Goal: Task Accomplishment & Management: Complete application form

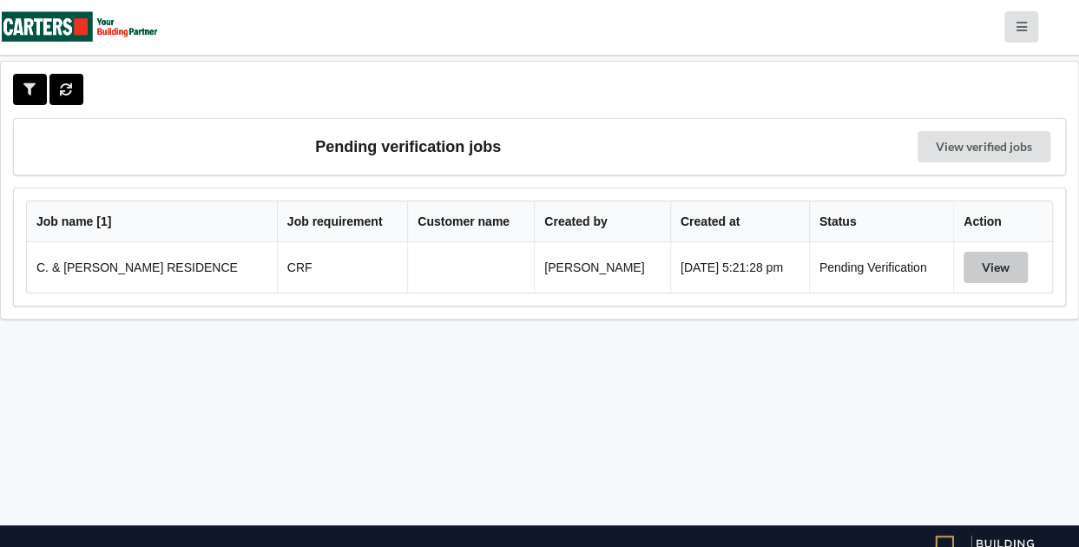
click at [997, 276] on button "View" at bounding box center [996, 267] width 64 height 31
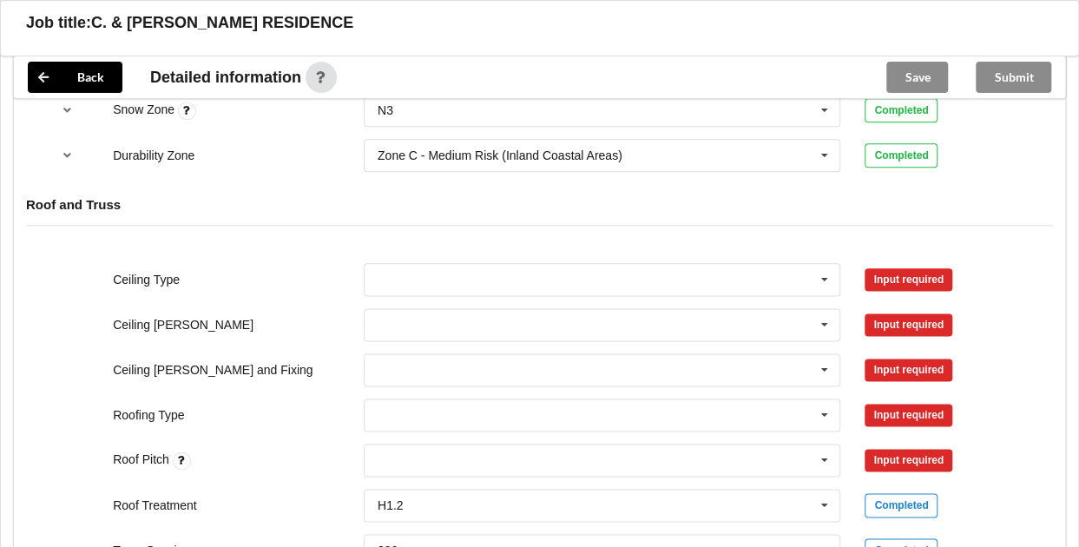
scroll to position [972, 0]
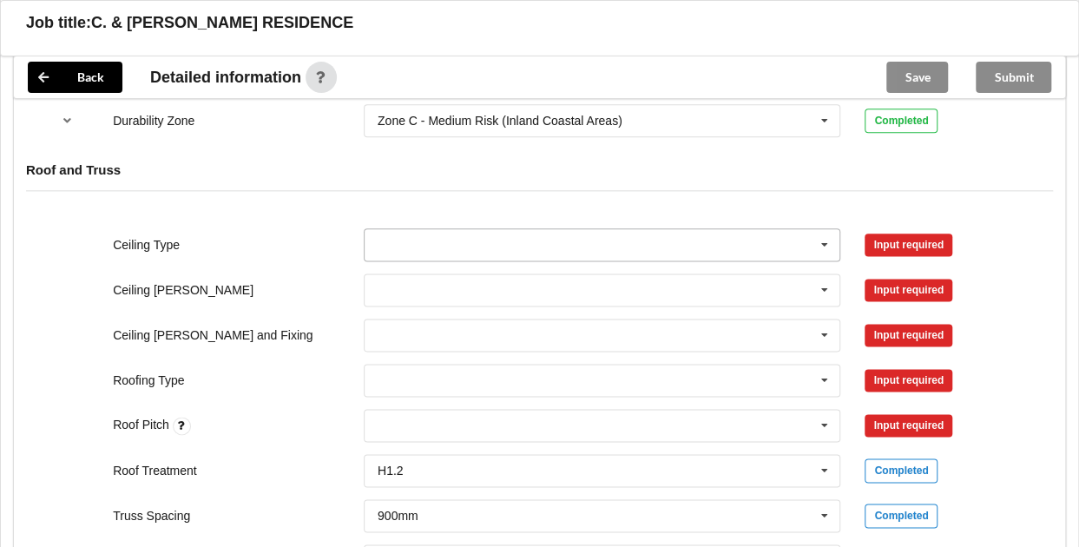
click at [822, 254] on icon at bounding box center [825, 245] width 26 height 32
click at [1026, 275] on div "Ceiling [PERSON_NAME] 400mm 450mm 600mm See Job Notes Input required" at bounding box center [539, 289] width 1003 height 57
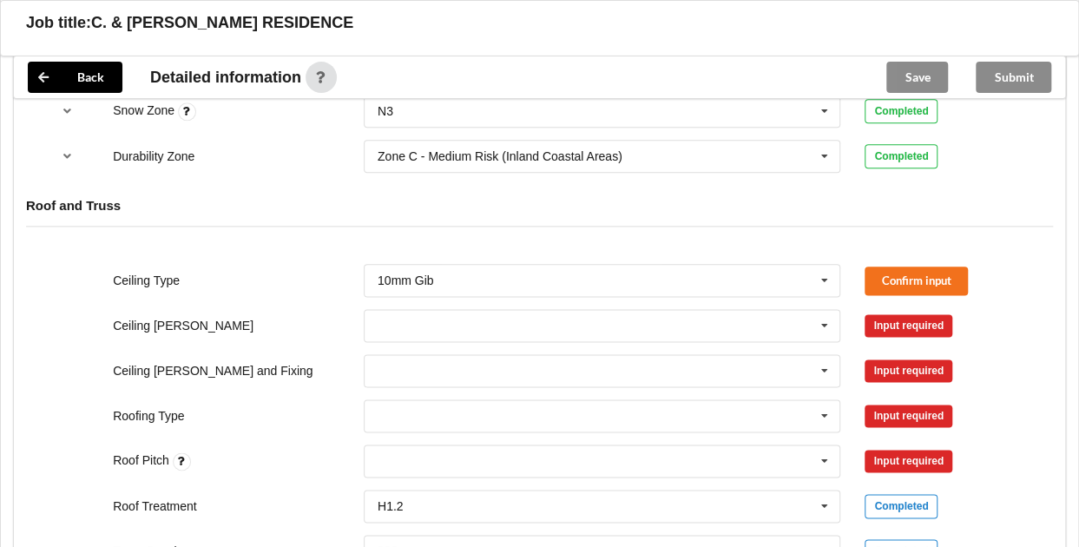
scroll to position [946, 0]
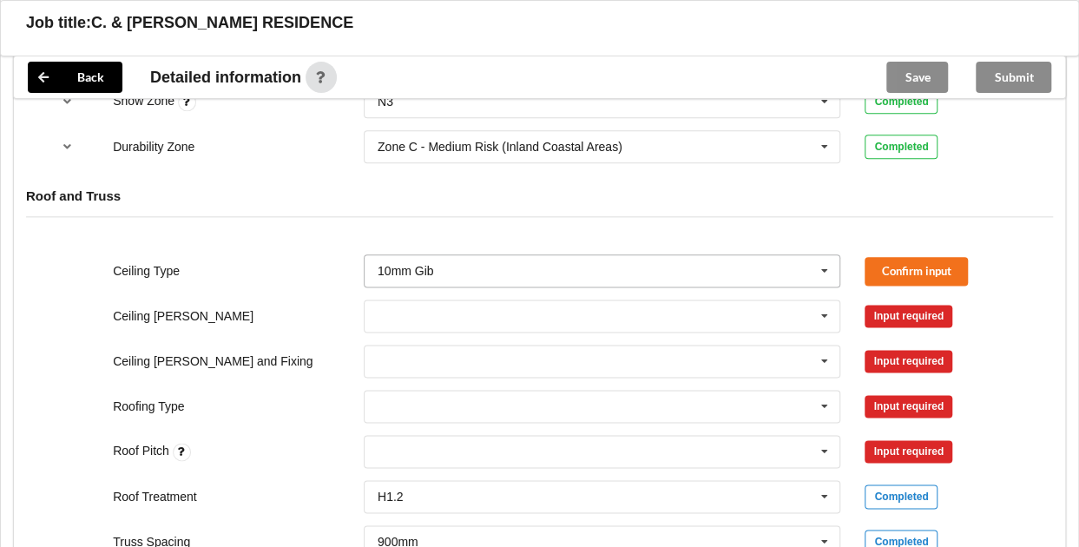
click at [825, 274] on icon at bounding box center [825, 271] width 26 height 32
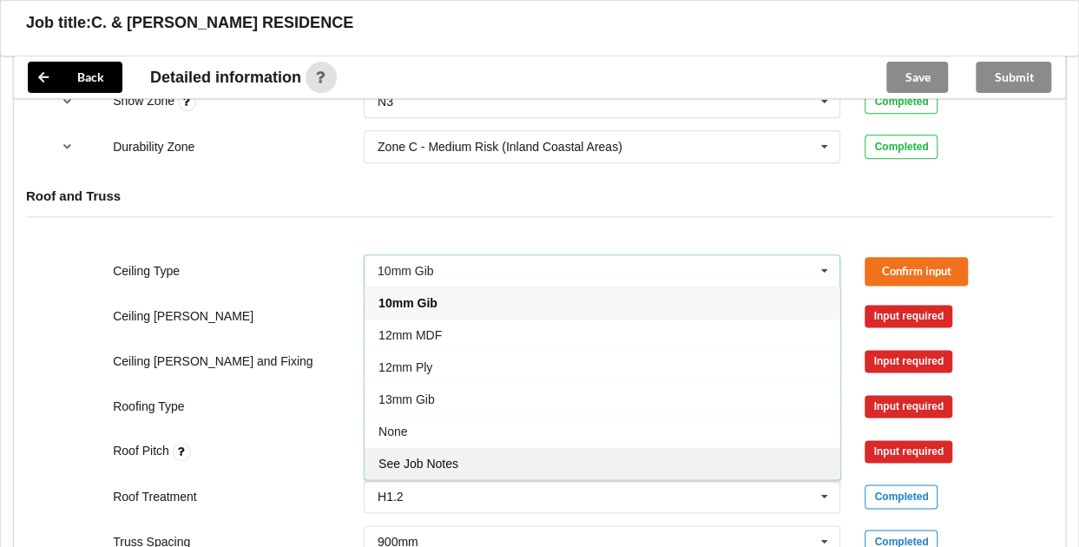
click at [531, 464] on div "See Job Notes" at bounding box center [603, 463] width 476 height 32
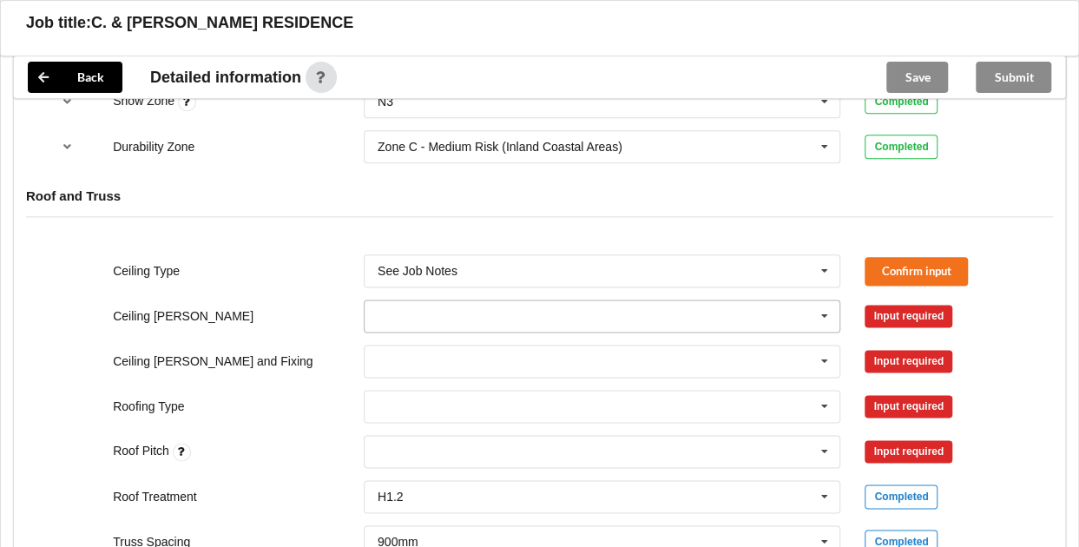
click at [831, 324] on icon at bounding box center [825, 316] width 26 height 32
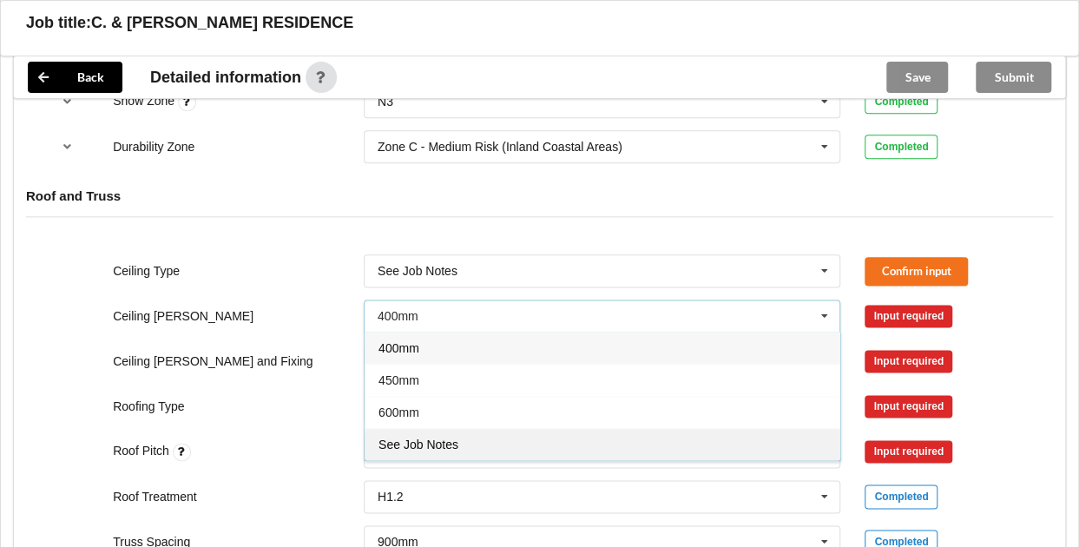
click at [762, 447] on div "See Job Notes" at bounding box center [603, 444] width 476 height 32
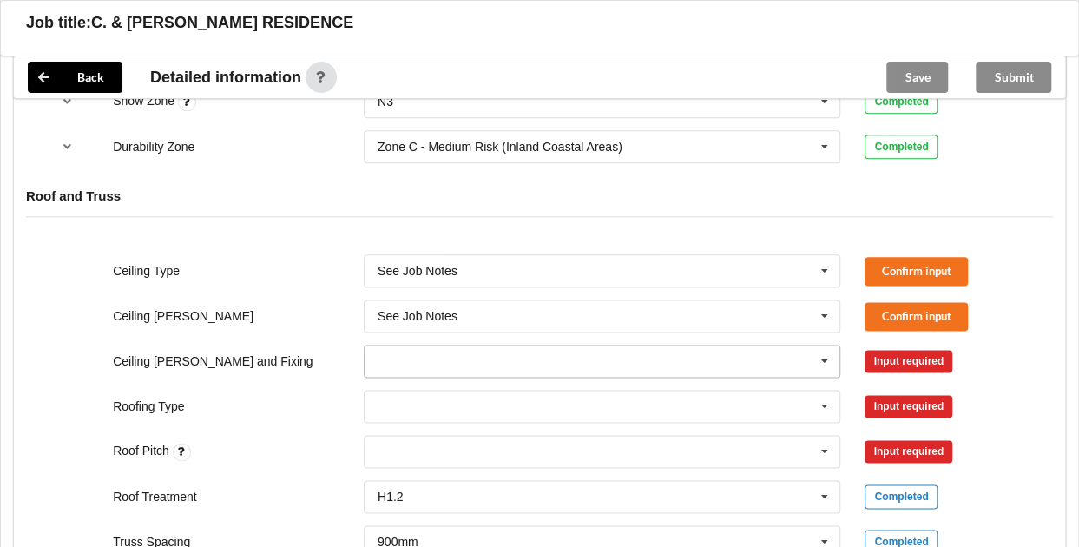
click at [830, 366] on icon at bounding box center [825, 362] width 26 height 32
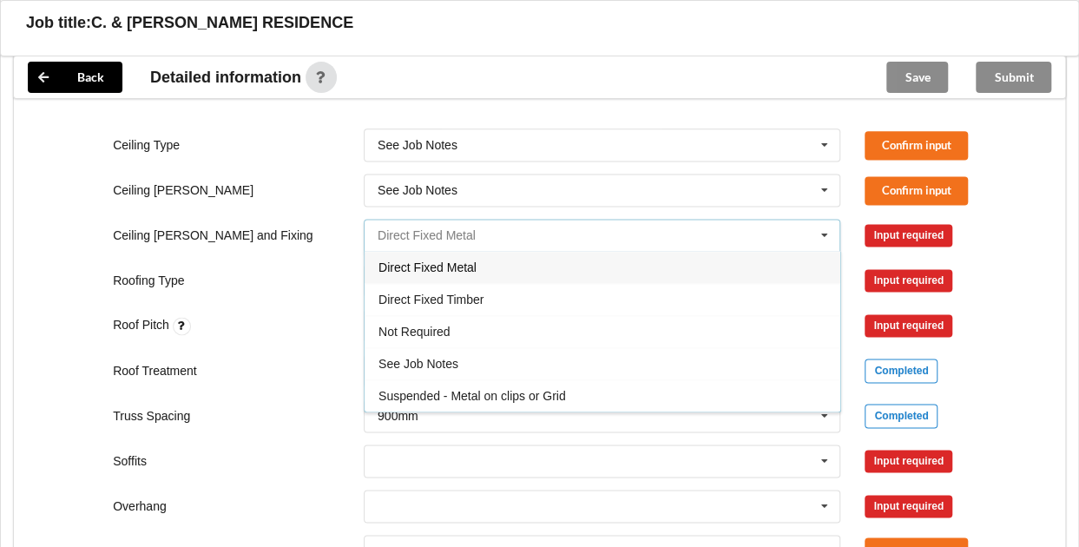
scroll to position [1120, 0]
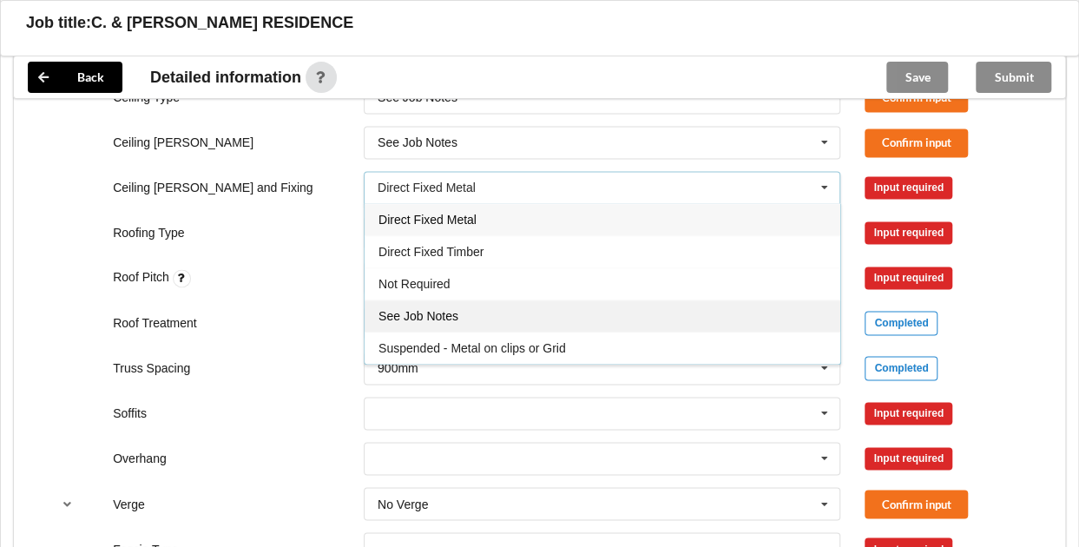
click at [662, 320] on div "See Job Notes" at bounding box center [603, 316] width 476 height 32
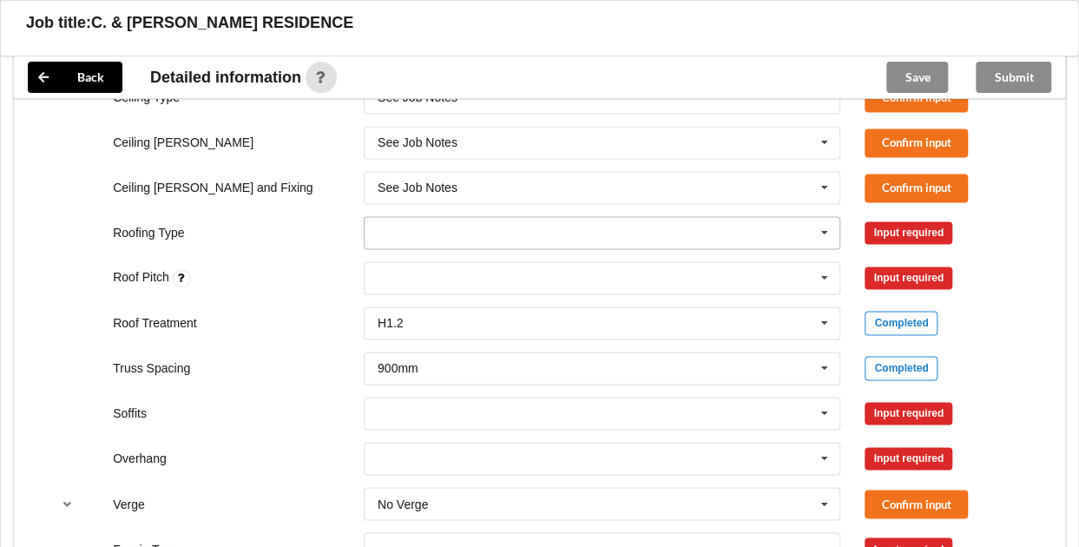
click at [828, 244] on icon at bounding box center [825, 233] width 26 height 32
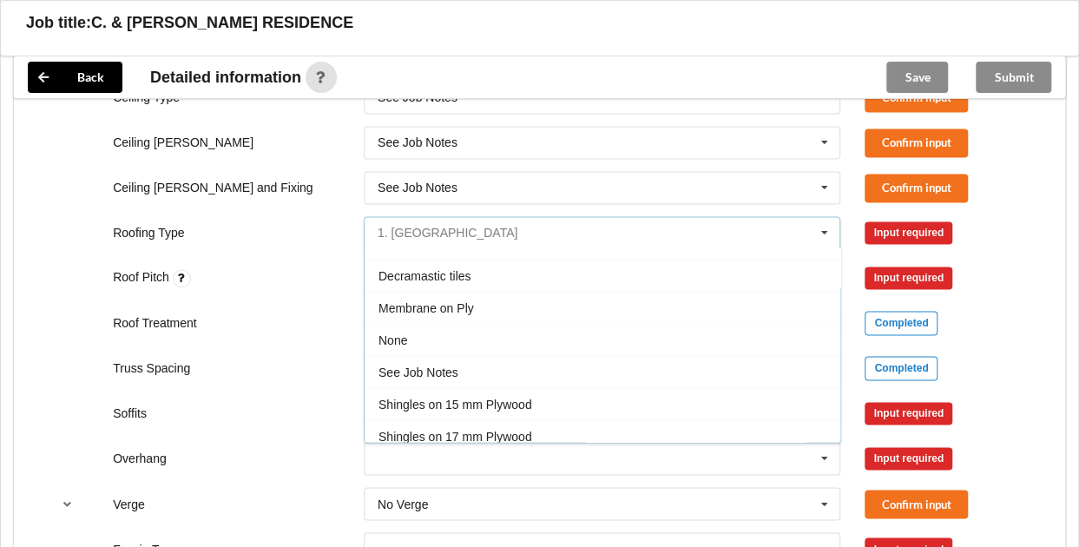
scroll to position [188, 0]
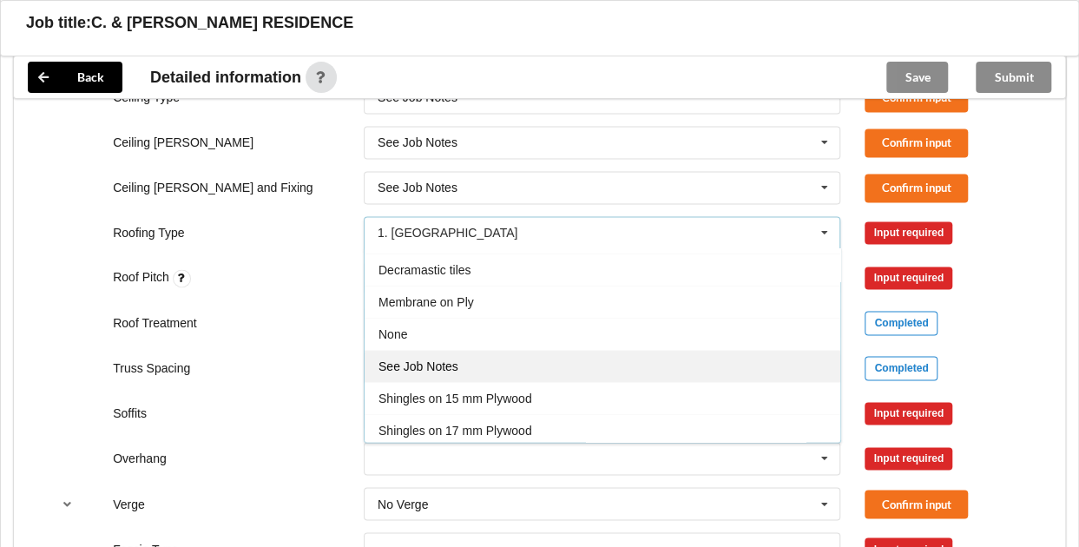
click at [495, 367] on div "See Job Notes" at bounding box center [603, 366] width 476 height 32
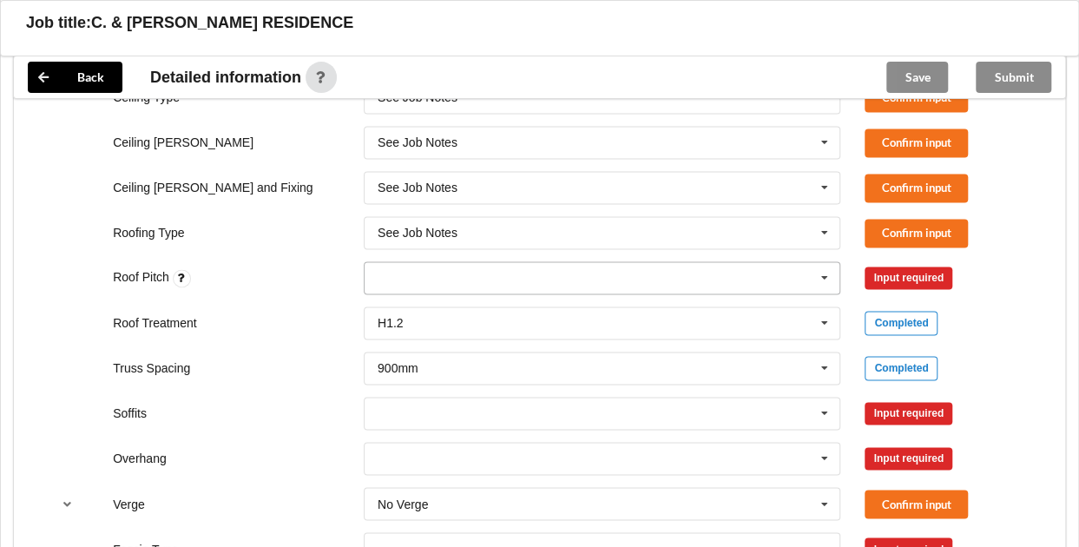
click at [828, 286] on icon at bounding box center [825, 278] width 26 height 32
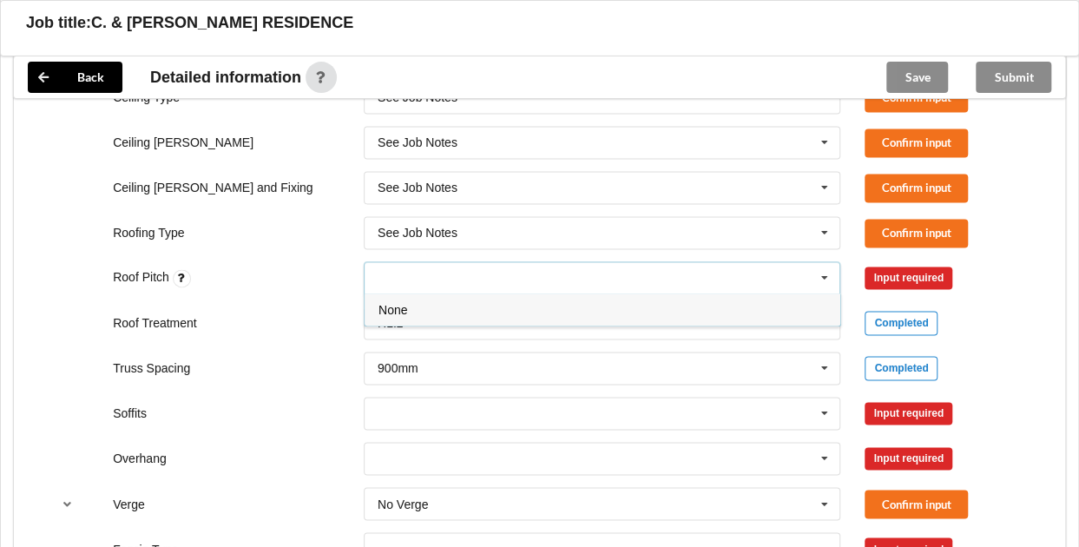
click at [828, 286] on icon at bounding box center [825, 278] width 26 height 32
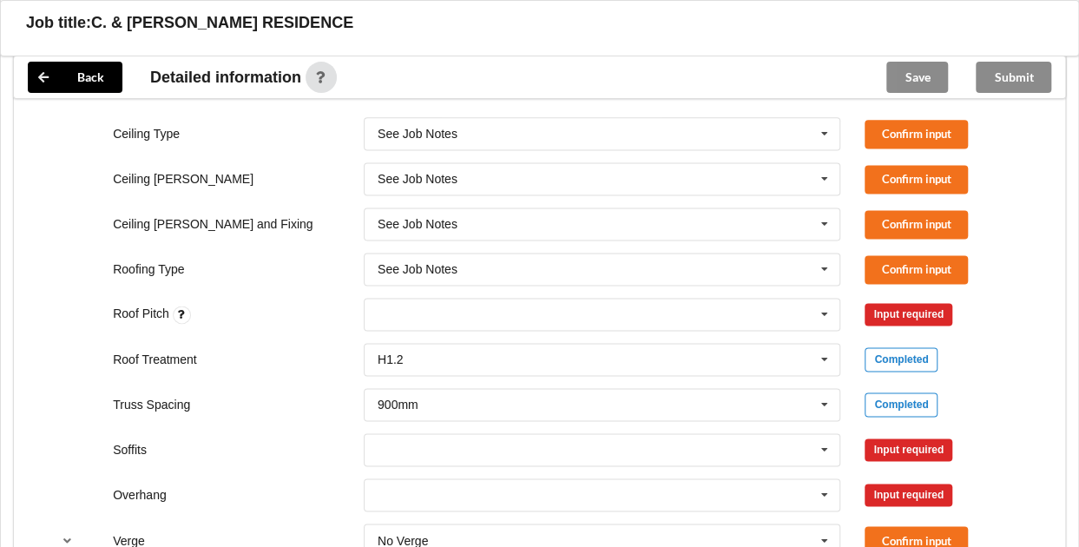
scroll to position [1089, 0]
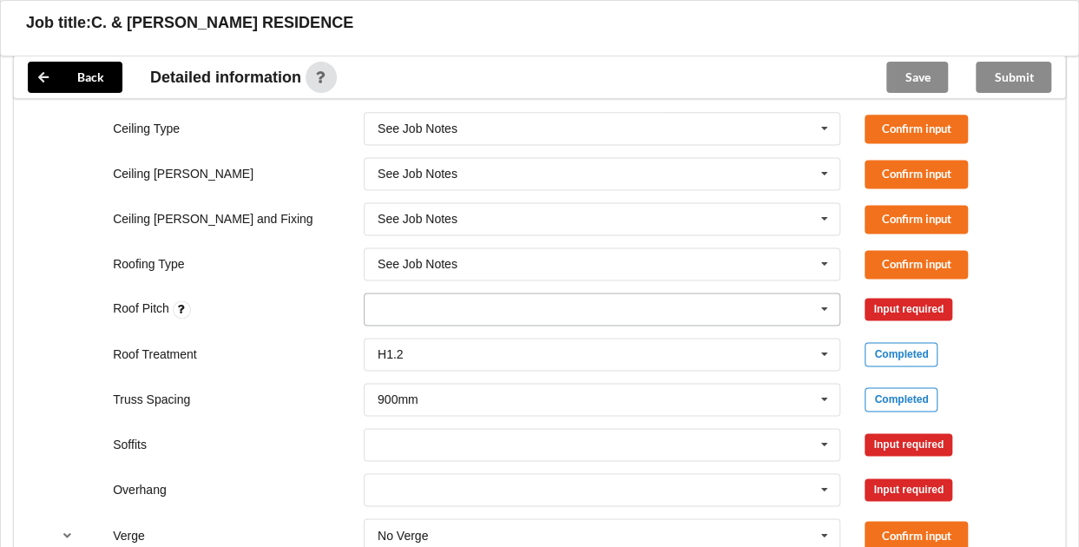
click at [684, 308] on div "None" at bounding box center [603, 309] width 478 height 33
type input "See Job Notes"
click at [1006, 329] on div "Roof Pitch See Job Notes None Input required" at bounding box center [539, 308] width 1003 height 57
click at [931, 313] on div "Input required" at bounding box center [909, 309] width 88 height 23
click at [824, 277] on icon at bounding box center [825, 264] width 26 height 32
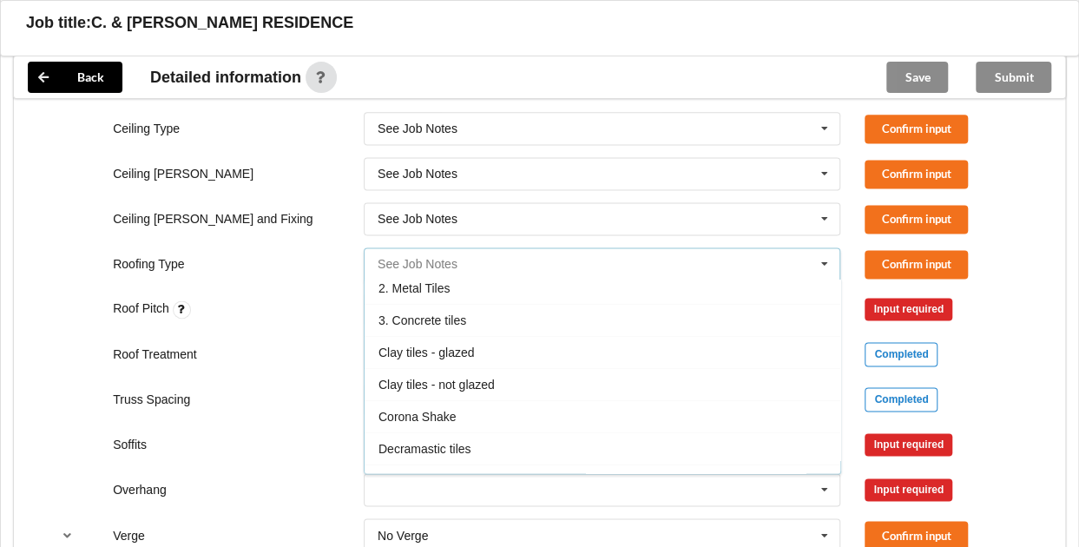
scroll to position [0, 0]
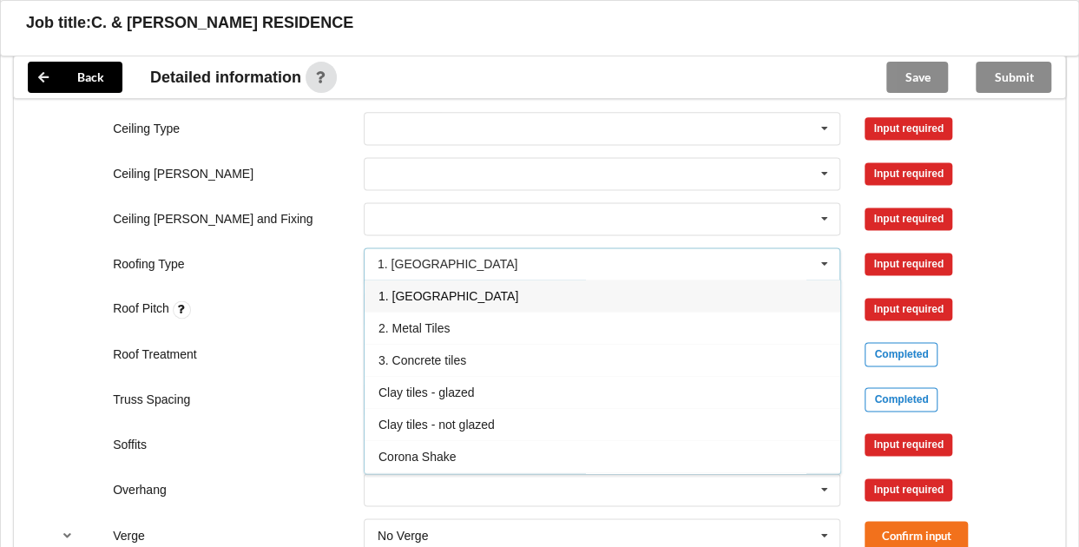
click at [992, 383] on div "Truss Spacing 900mm 900mm 1200mm See Job Notes Completed" at bounding box center [539, 399] width 1003 height 57
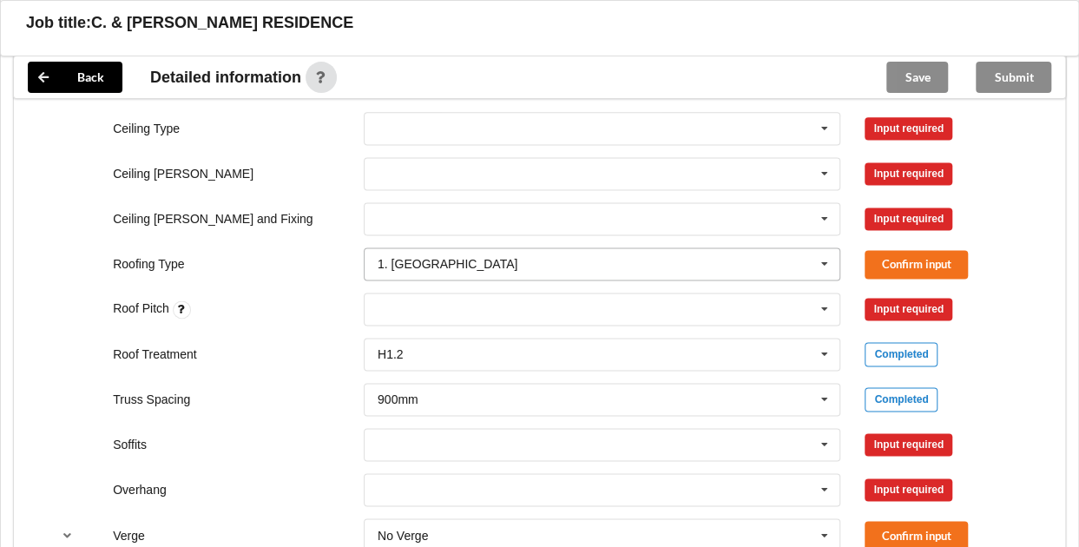
click at [826, 274] on icon at bounding box center [825, 264] width 26 height 32
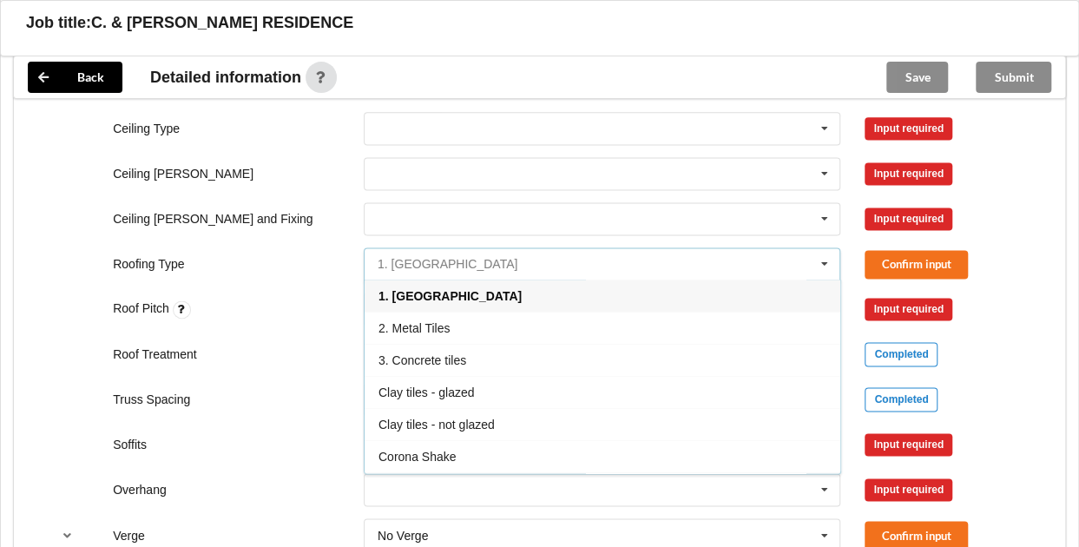
click at [708, 268] on input "text" at bounding box center [604, 263] width 476 height 31
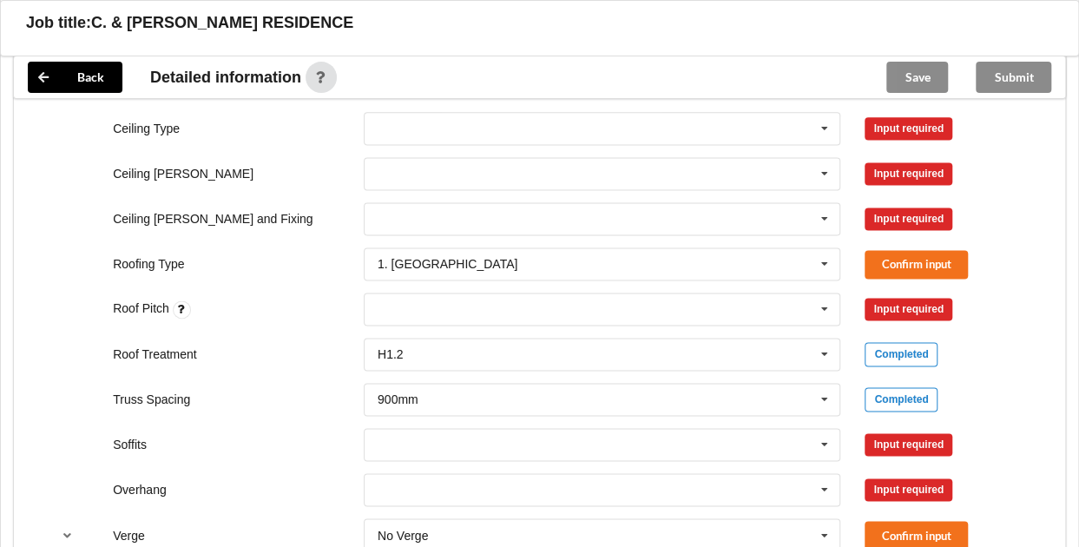
click at [295, 252] on div "Roofing Type 1. Longrun 1. Longrun 2. Metal Tiles 3. Concrete tiles Clay tiles …" at bounding box center [539, 263] width 1003 height 57
click at [466, 280] on input "text" at bounding box center [604, 263] width 476 height 31
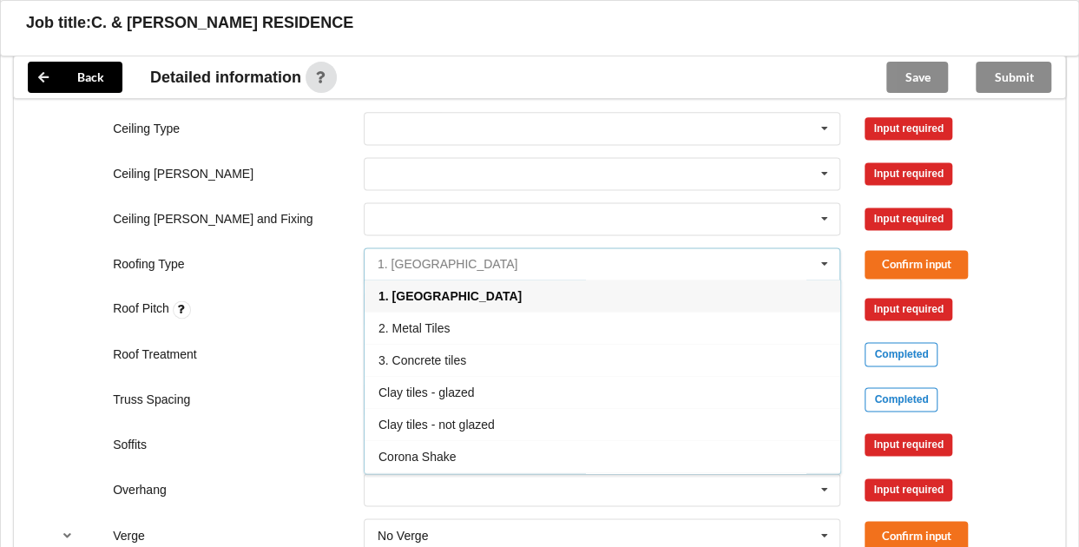
scroll to position [188, 0]
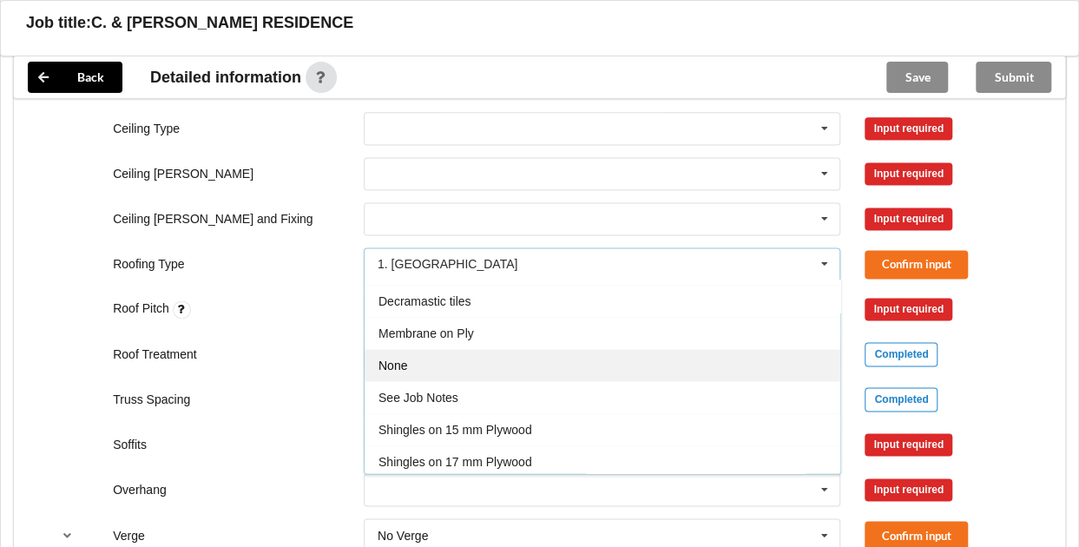
click at [445, 372] on div "None" at bounding box center [603, 365] width 476 height 32
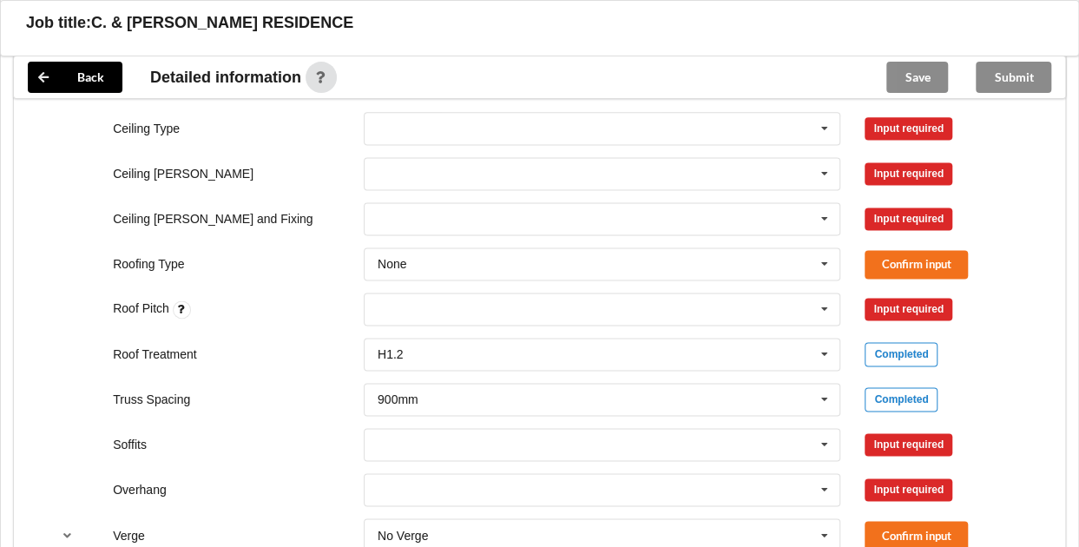
drag, startPoint x: 445, startPoint y: 376, endPoint x: 292, endPoint y: 324, distance: 161.4
click at [279, 329] on div "Ceiling Type 10mm Gib 12mm MDF 12mm Ply 13mm Gib None See Job Notes Input requi…" at bounding box center [539, 467] width 1051 height 735
click at [429, 280] on input "text" at bounding box center [604, 263] width 476 height 31
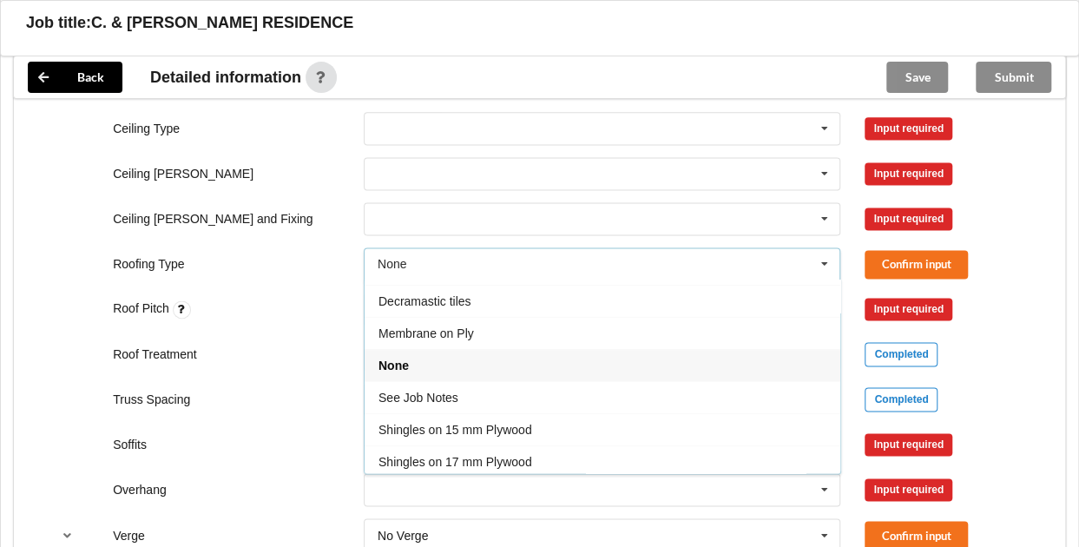
click at [280, 240] on div "Ceiling [PERSON_NAME] and Fixing Direct Fixed Metal Direct Fixed Timber Not Req…" at bounding box center [539, 218] width 1003 height 57
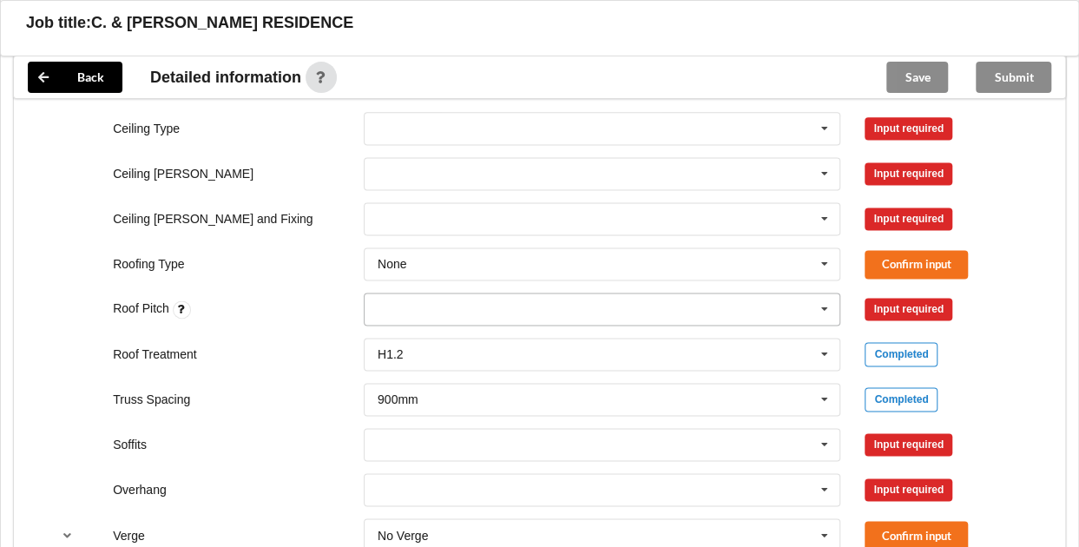
click at [537, 306] on div "See Job Notes None" at bounding box center [603, 309] width 478 height 33
click at [556, 258] on input "text" at bounding box center [604, 263] width 476 height 31
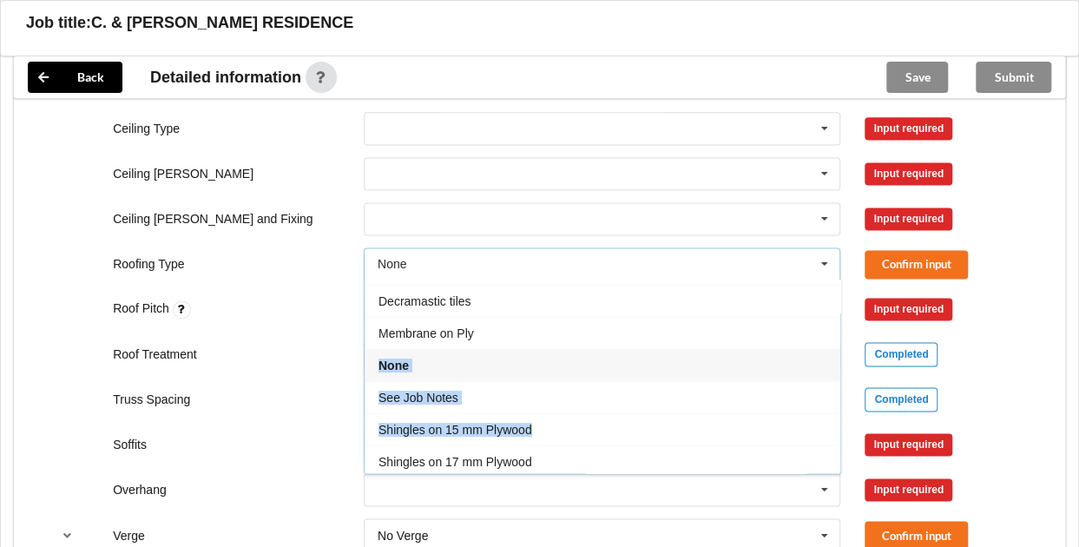
drag, startPoint x: 831, startPoint y: 427, endPoint x: 835, endPoint y: 339, distance: 87.8
click at [835, 339] on div "1. Longrun 2. Metal Tiles 3. Concrete tiles Clay tiles - glazed Clay tiles - no…" at bounding box center [603, 377] width 478 height 194
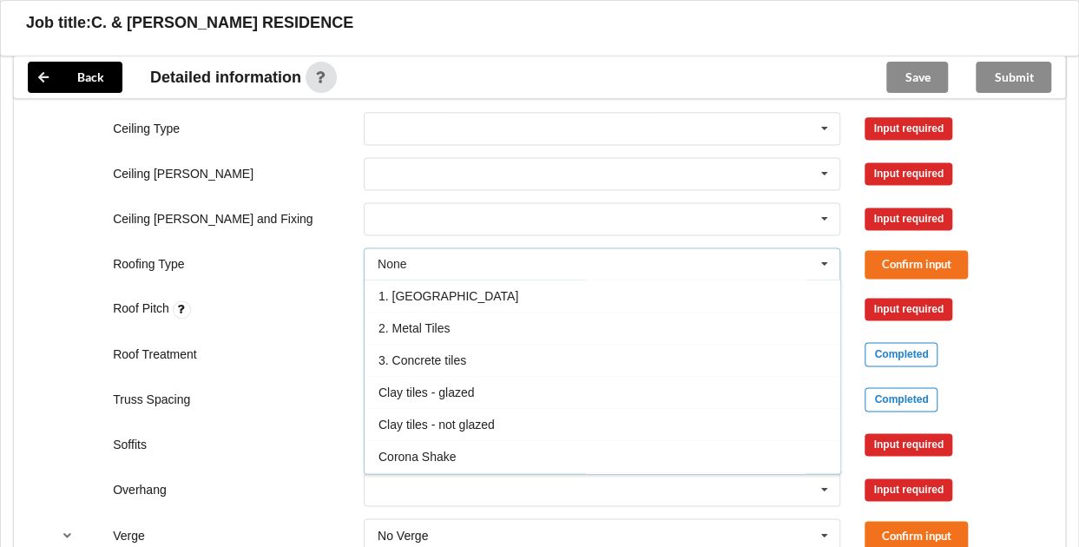
click at [314, 273] on div "Roofing Type" at bounding box center [226, 263] width 251 height 17
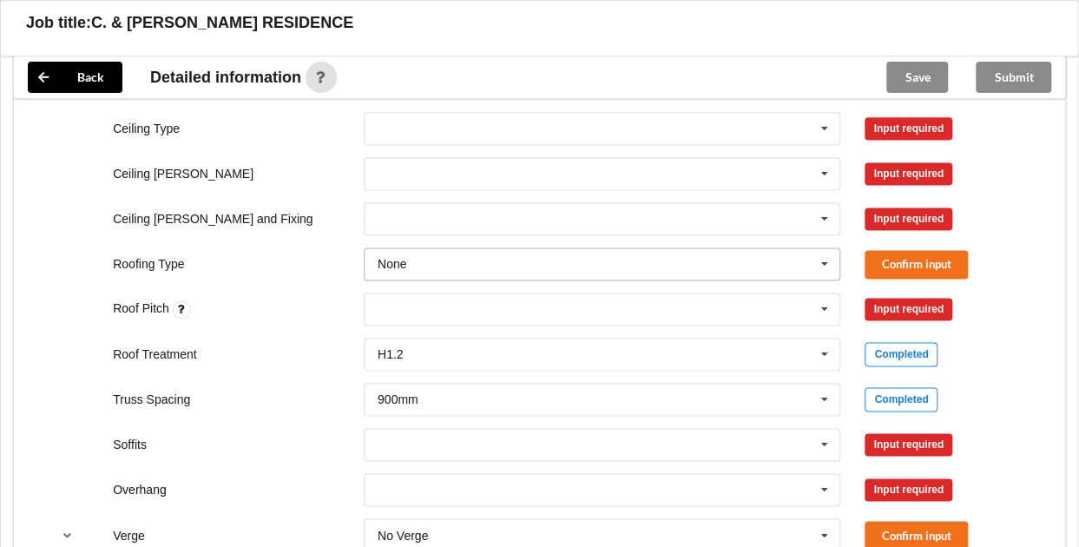
click at [437, 261] on input "text" at bounding box center [604, 263] width 476 height 31
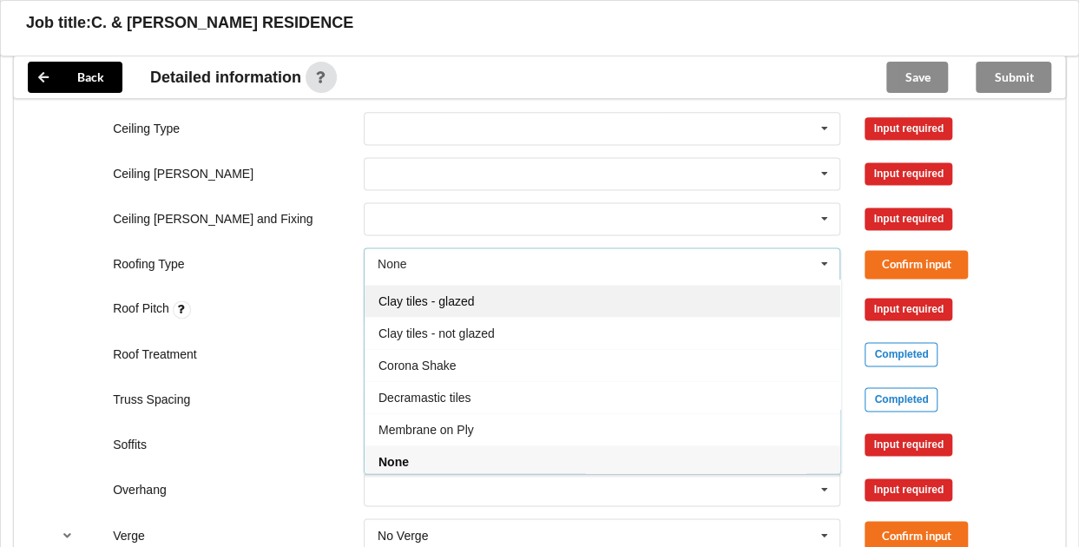
click at [418, 307] on span "Clay tiles - glazed" at bounding box center [427, 301] width 96 height 14
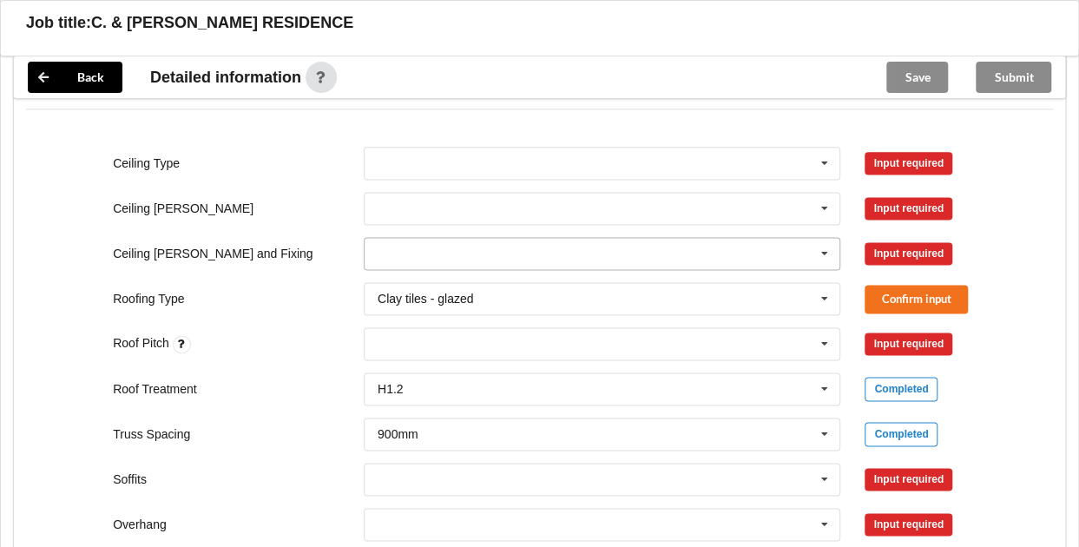
scroll to position [1052, 0]
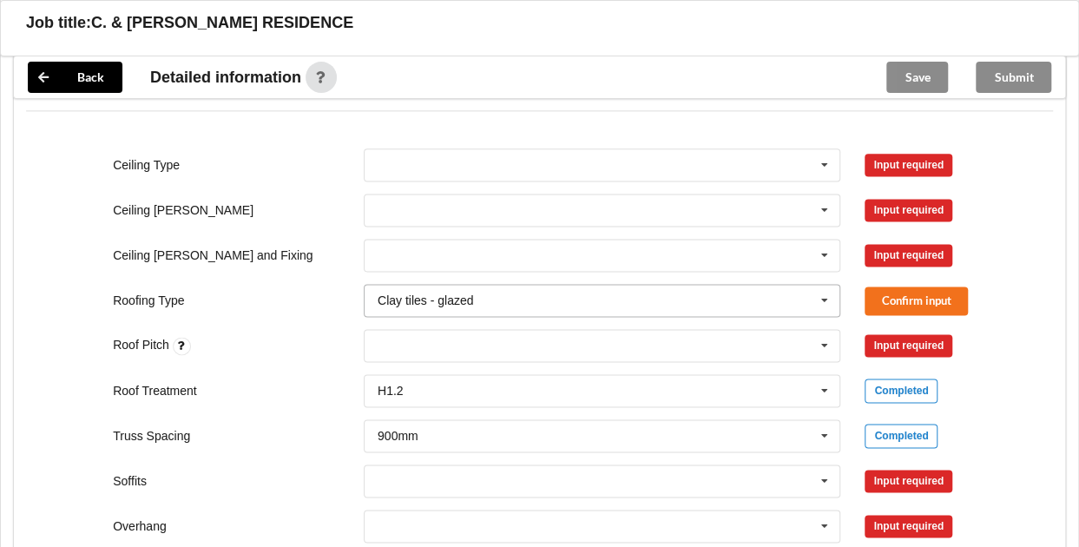
click at [521, 312] on input "text" at bounding box center [604, 300] width 476 height 31
click at [293, 331] on div "Roof Pitch See Job Notes None Input required" at bounding box center [539, 345] width 1003 height 57
click at [481, 313] on input "text" at bounding box center [604, 300] width 476 height 31
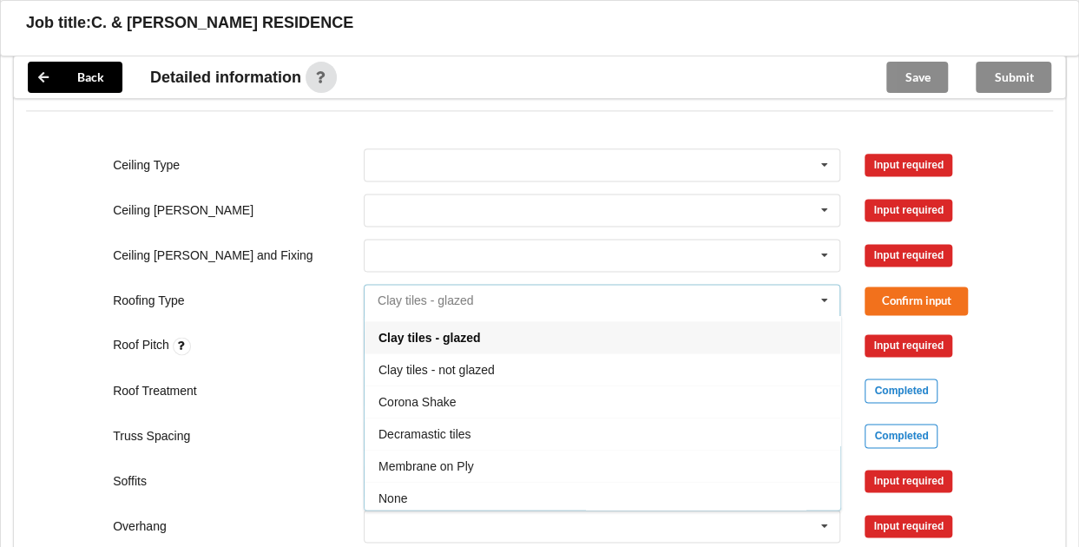
click at [481, 313] on input "text" at bounding box center [604, 300] width 476 height 31
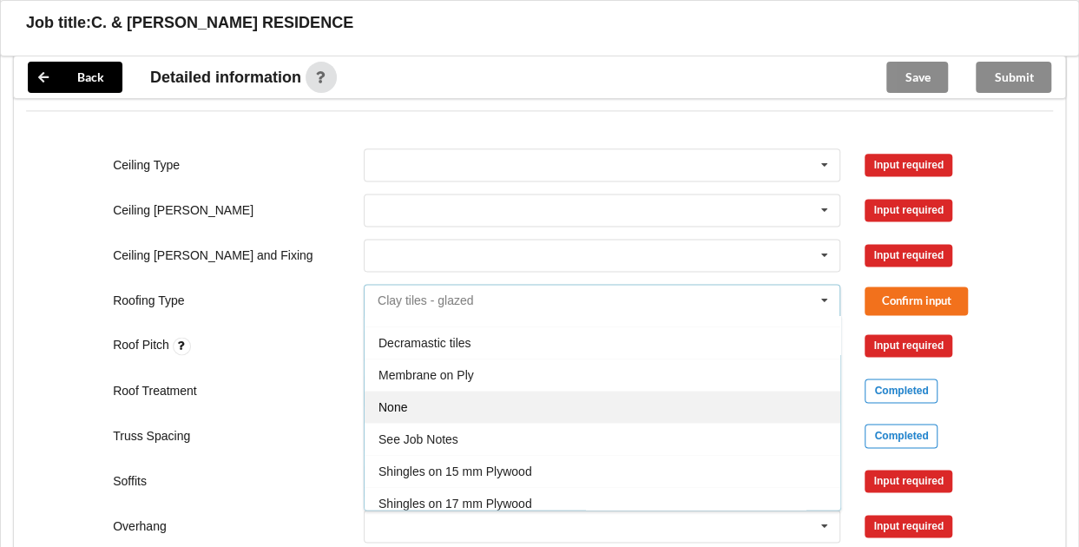
scroll to position [178, 0]
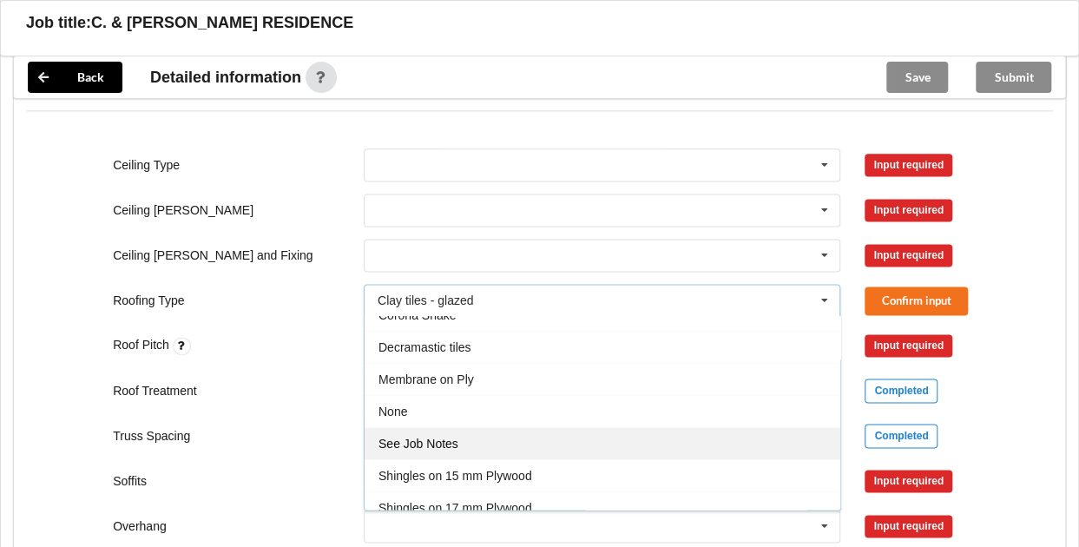
click at [407, 447] on span "See Job Notes" at bounding box center [419, 444] width 80 height 14
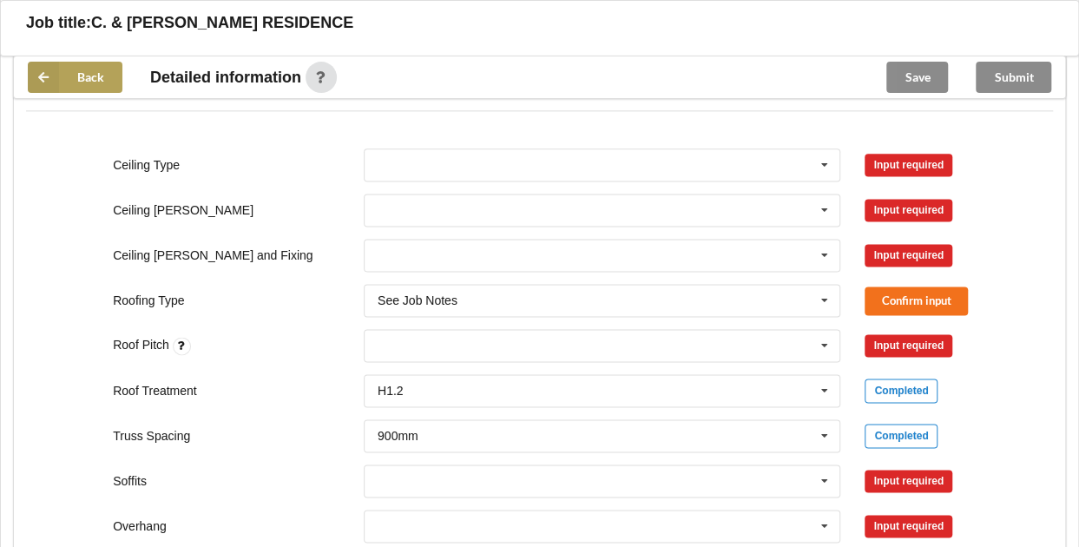
click at [69, 80] on button "Back" at bounding box center [75, 77] width 95 height 31
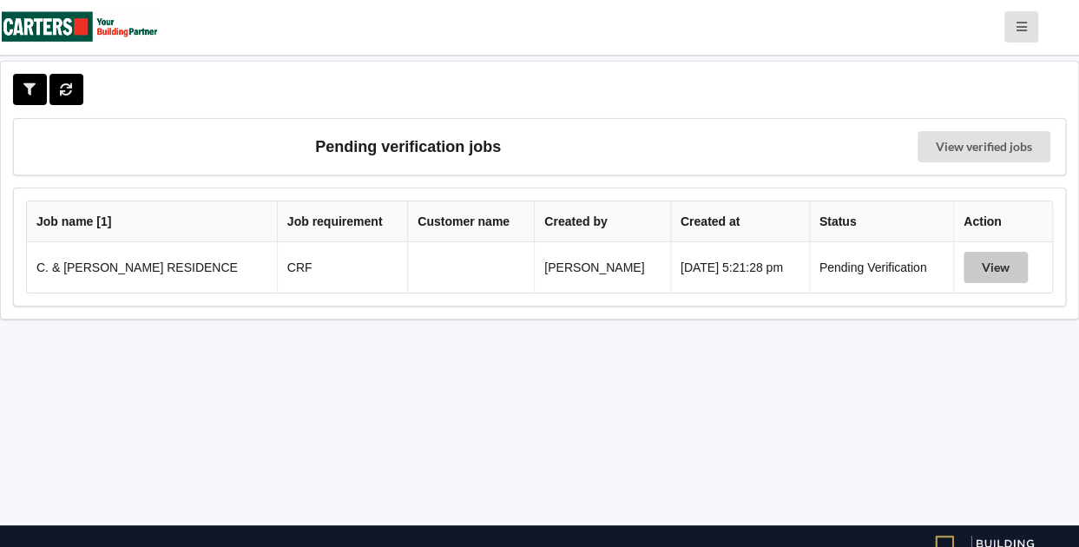
click at [990, 277] on button "View" at bounding box center [996, 267] width 64 height 31
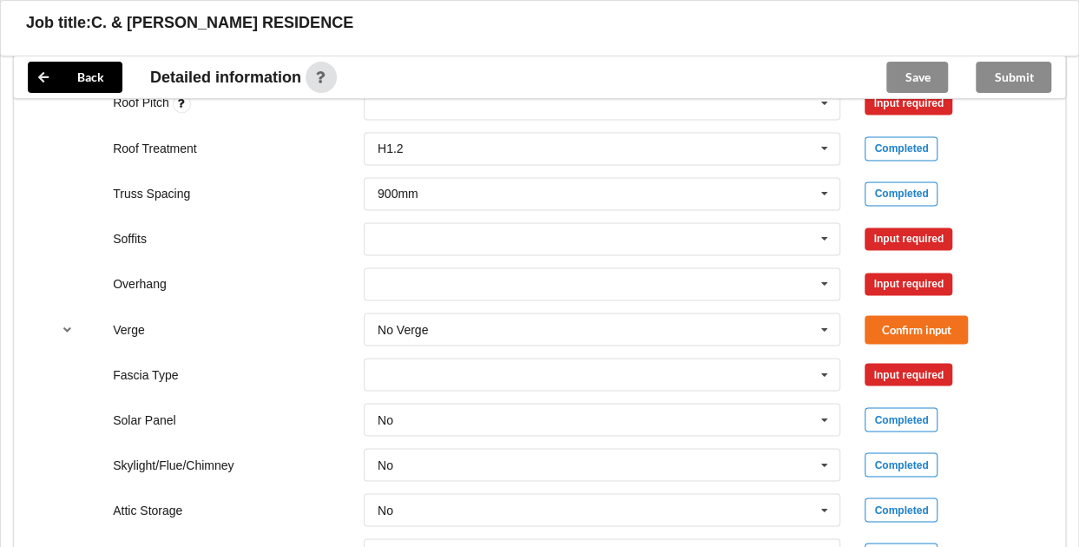
scroll to position [1297, 0]
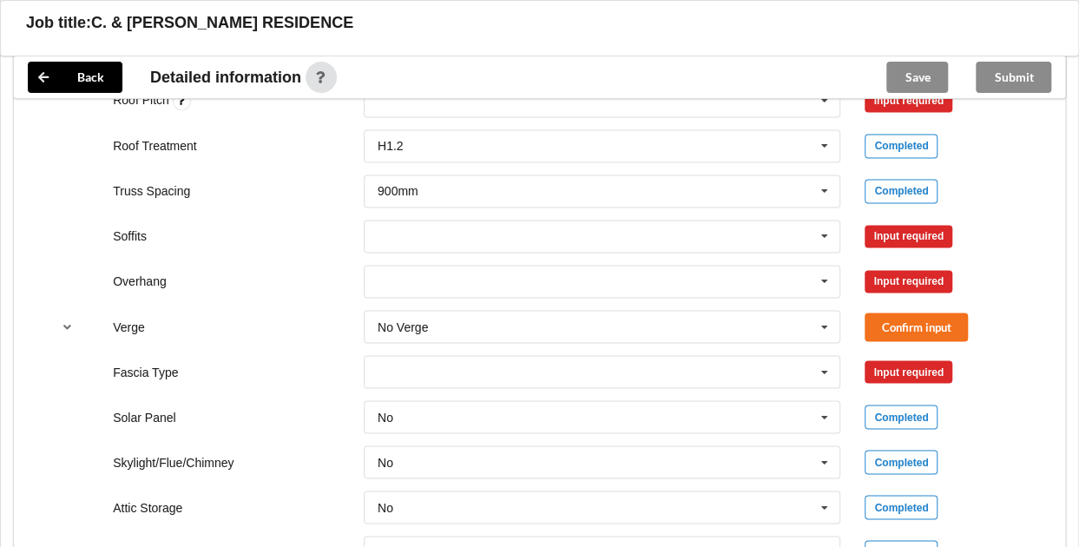
click at [869, 498] on div "Attic Storage No No Yes Completed" at bounding box center [539, 506] width 1003 height 57
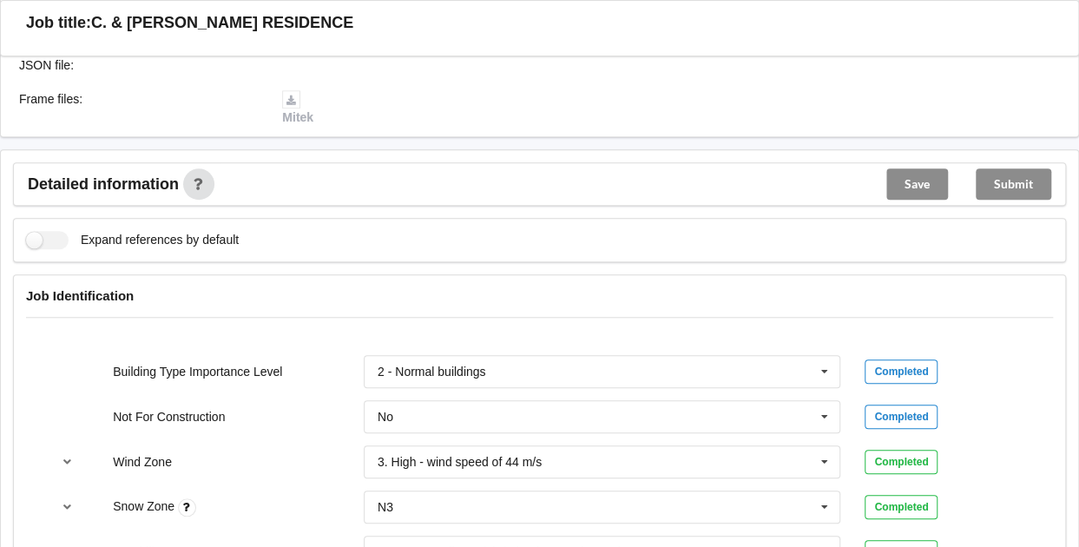
scroll to position [527, 0]
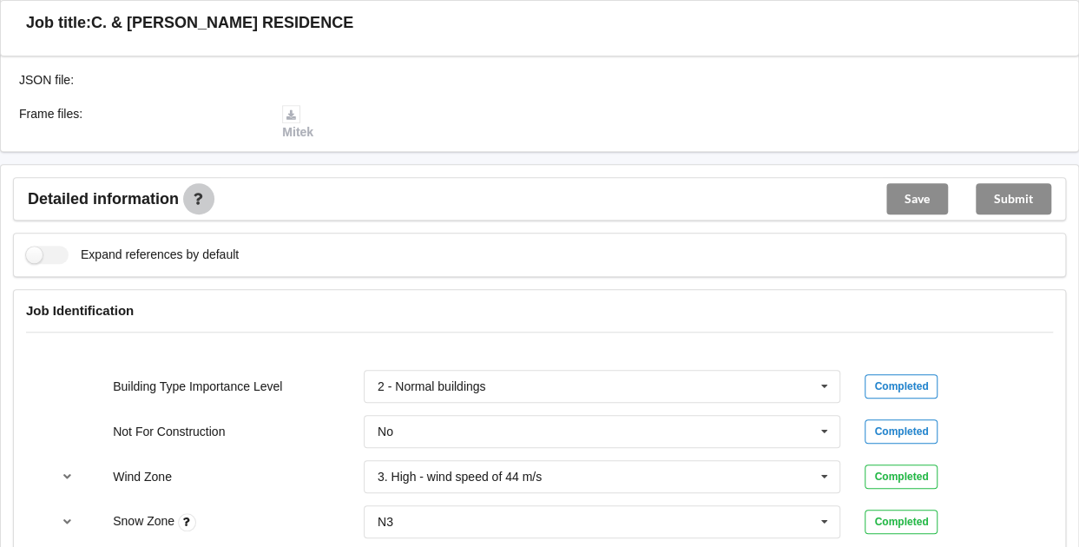
click at [201, 203] on icon at bounding box center [199, 198] width 12 height 10
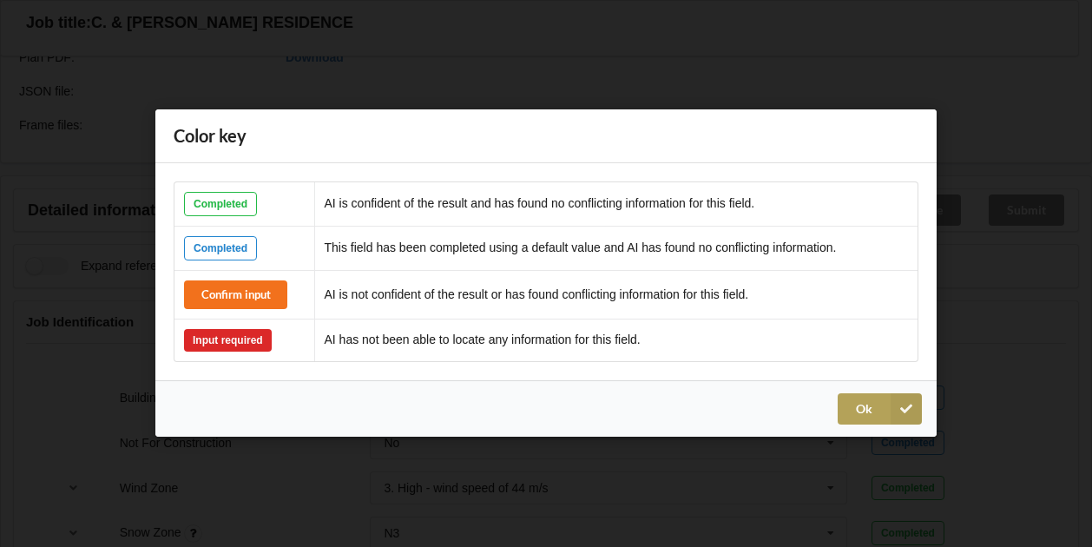
click at [860, 404] on button "Ok" at bounding box center [880, 409] width 84 height 31
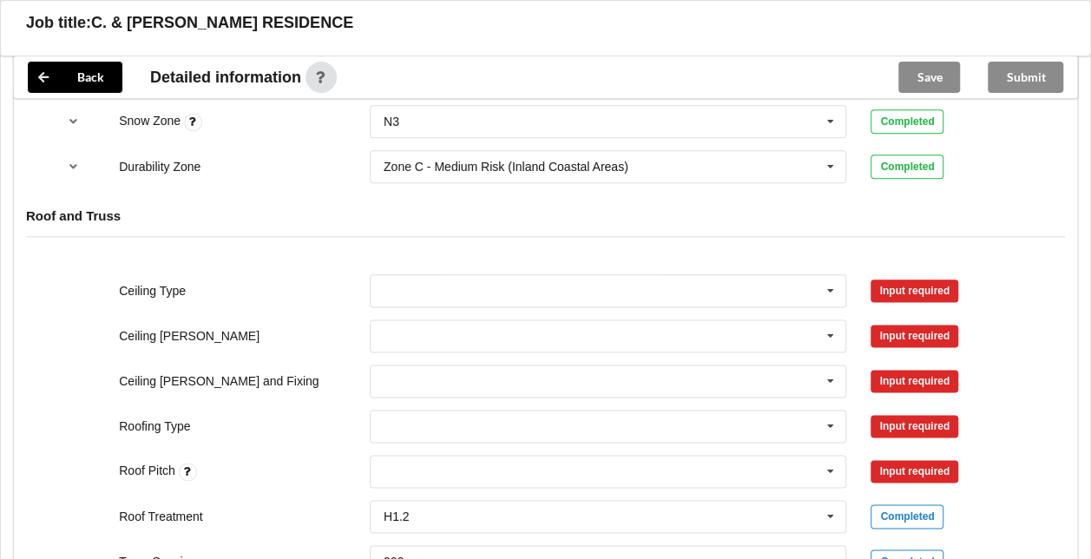
scroll to position [948, 0]
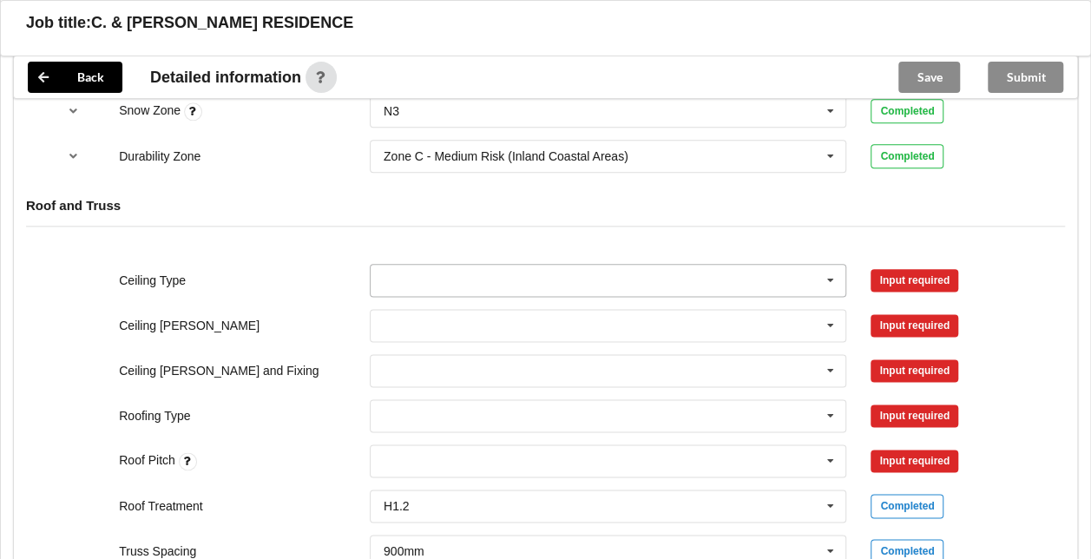
click at [831, 274] on icon at bounding box center [831, 281] width 26 height 32
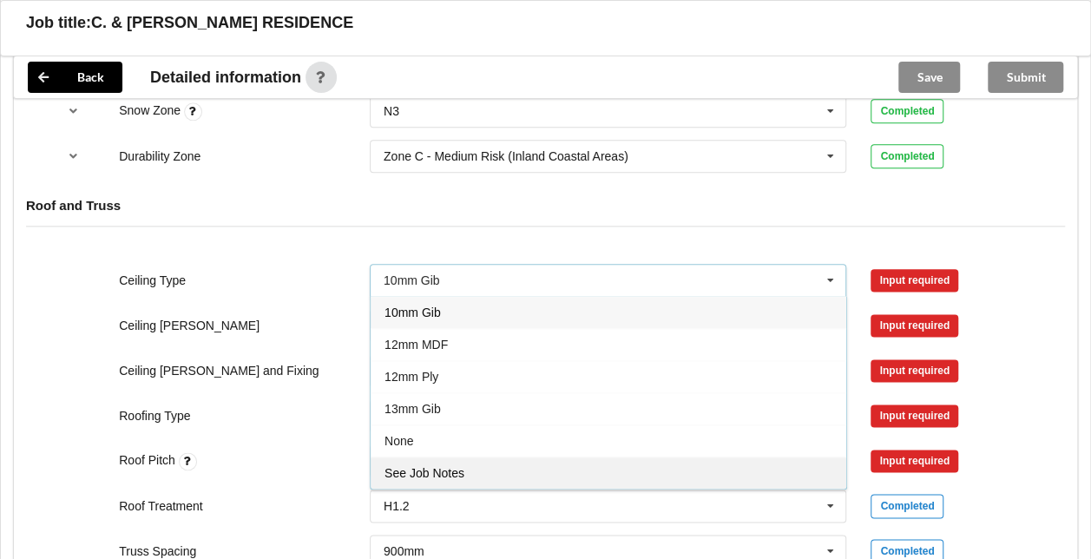
click at [597, 467] on div "See Job Notes" at bounding box center [609, 473] width 476 height 32
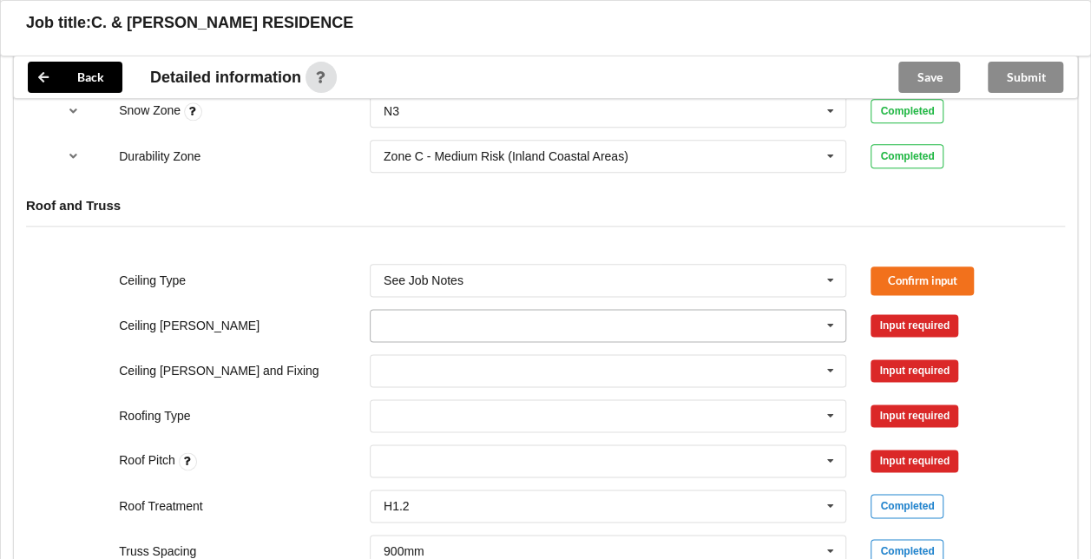
click at [833, 326] on icon at bounding box center [831, 326] width 26 height 32
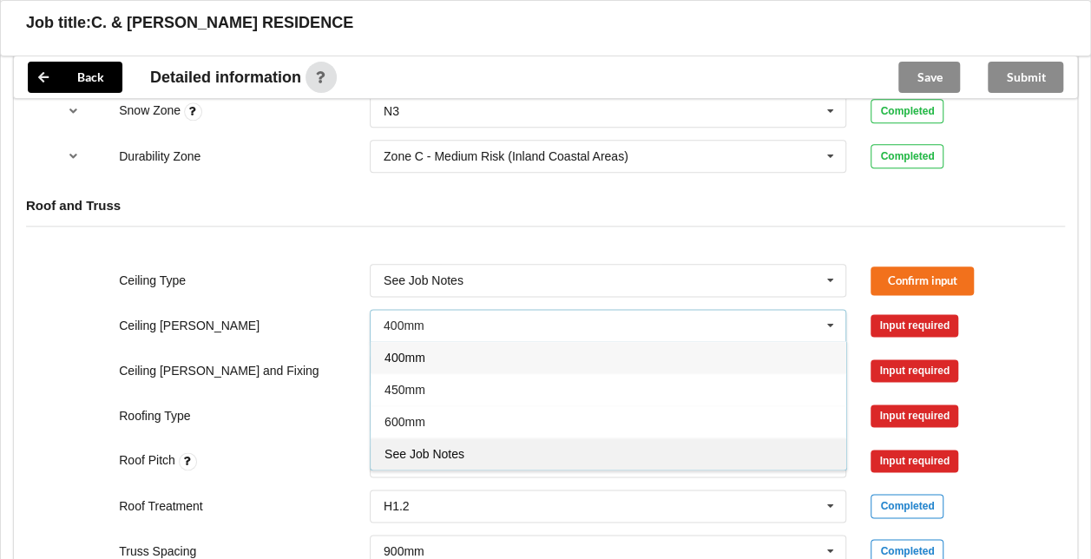
click at [774, 450] on div "See Job Notes" at bounding box center [609, 454] width 476 height 32
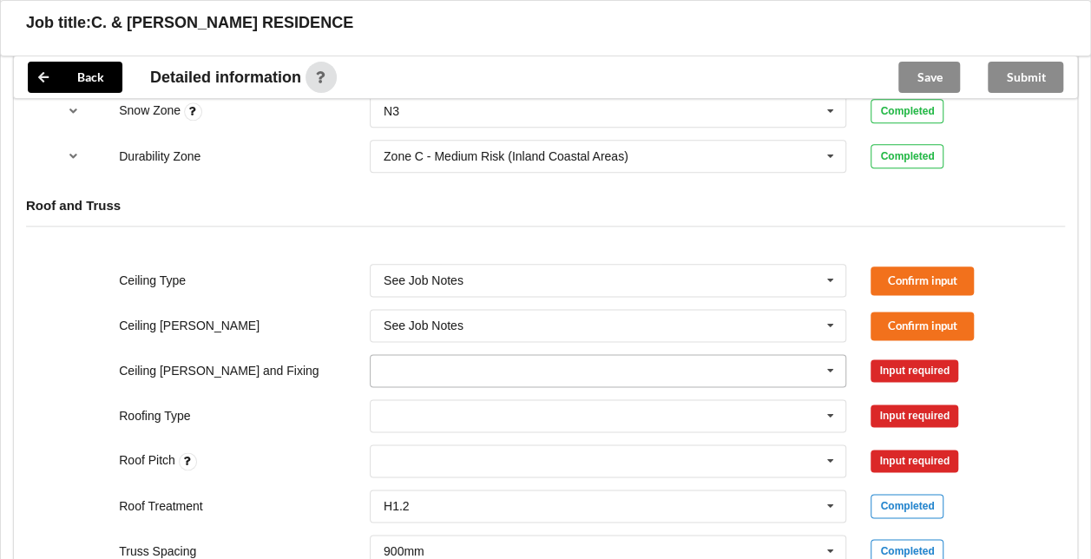
click at [834, 368] on icon at bounding box center [831, 371] width 26 height 32
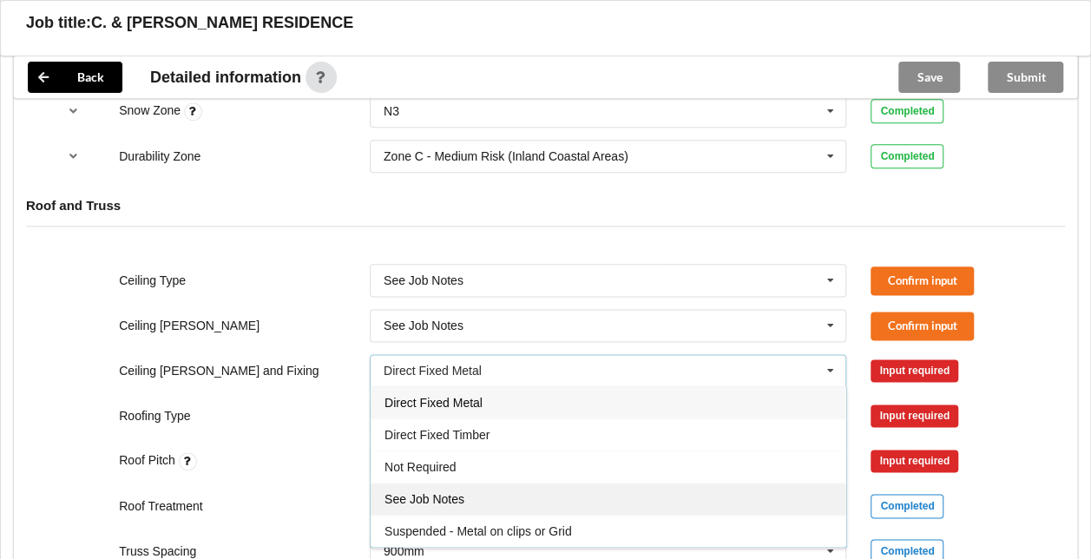
click at [785, 490] on div "See Job Notes" at bounding box center [609, 499] width 476 height 32
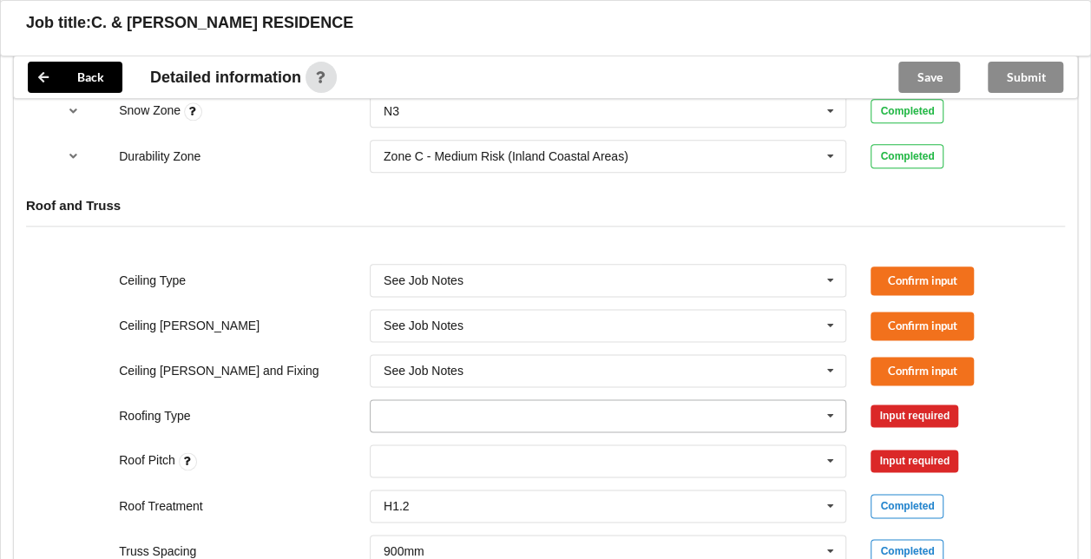
click at [833, 401] on icon at bounding box center [831, 416] width 26 height 32
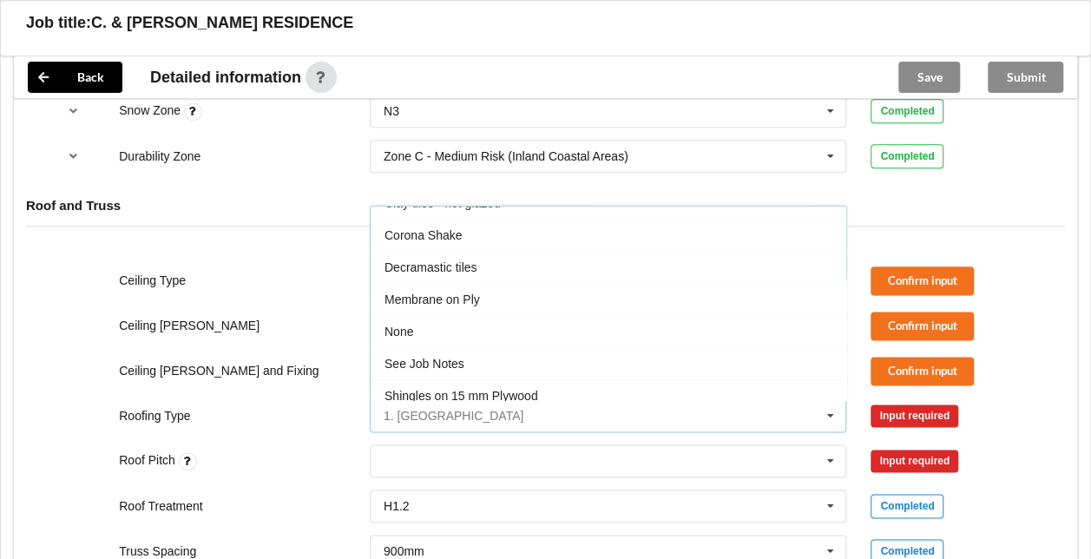
scroll to position [163, 0]
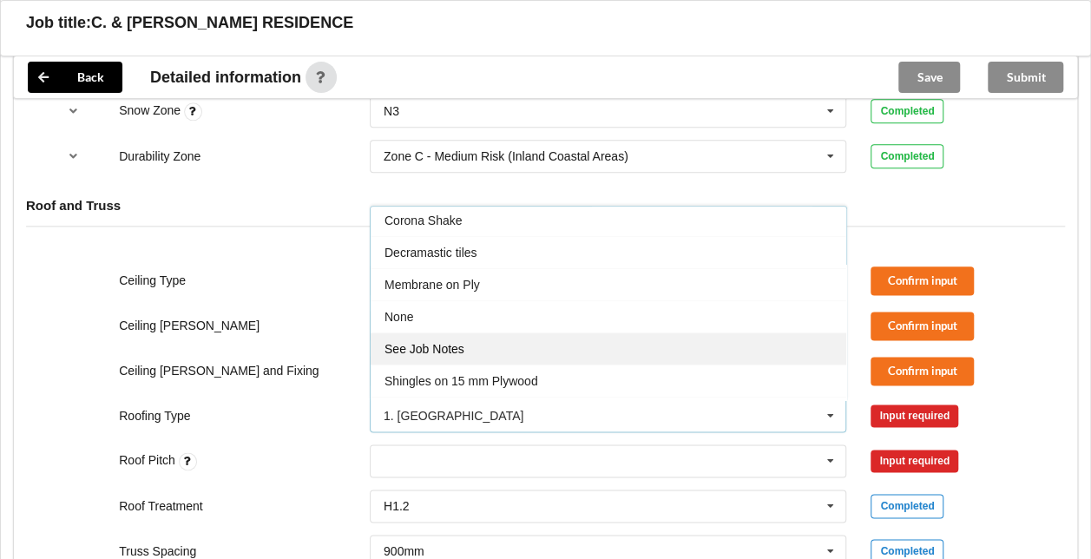
click at [656, 344] on div "See Job Notes" at bounding box center [609, 349] width 476 height 32
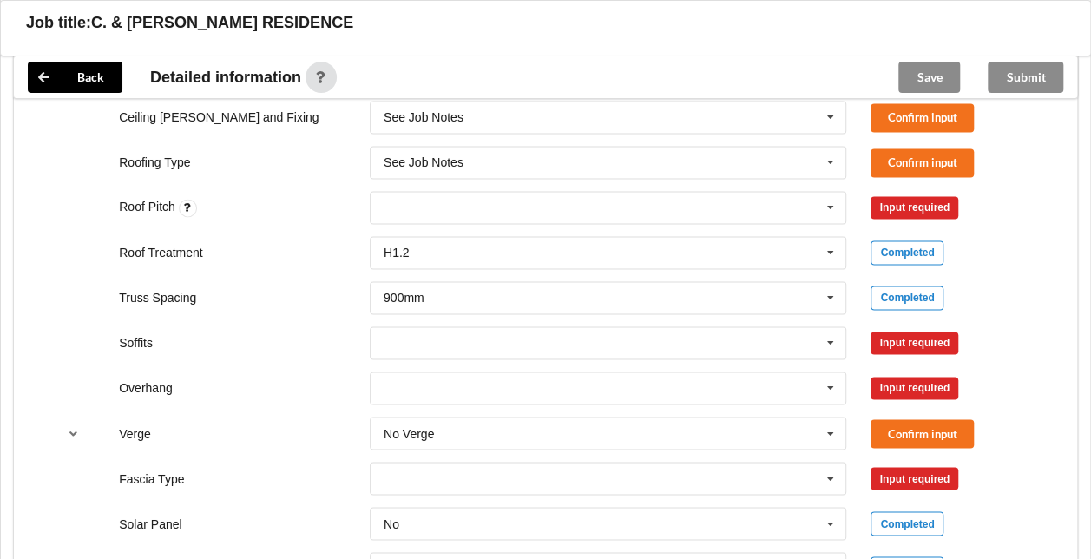
scroll to position [1216, 0]
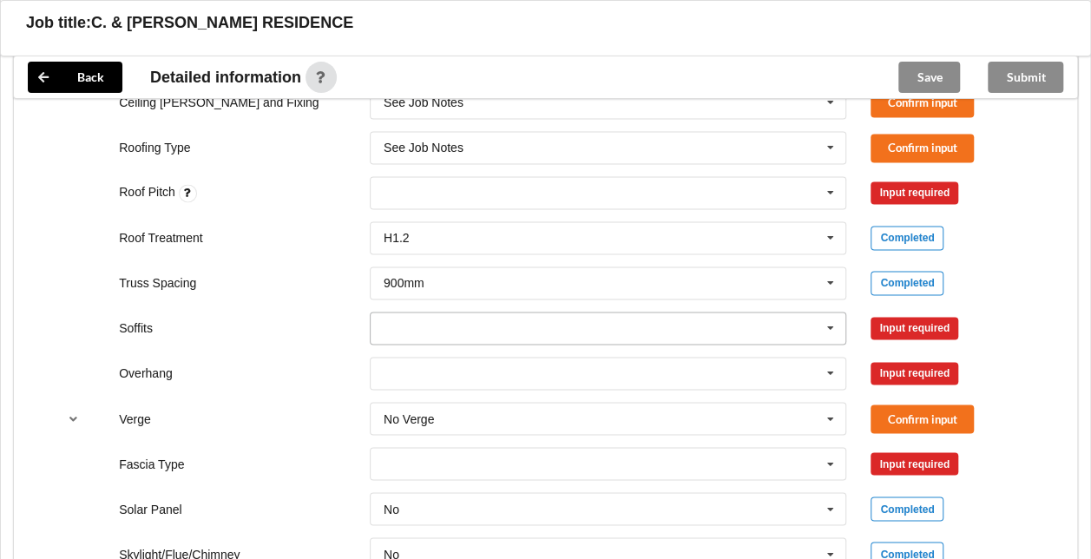
click at [829, 322] on icon at bounding box center [831, 329] width 26 height 32
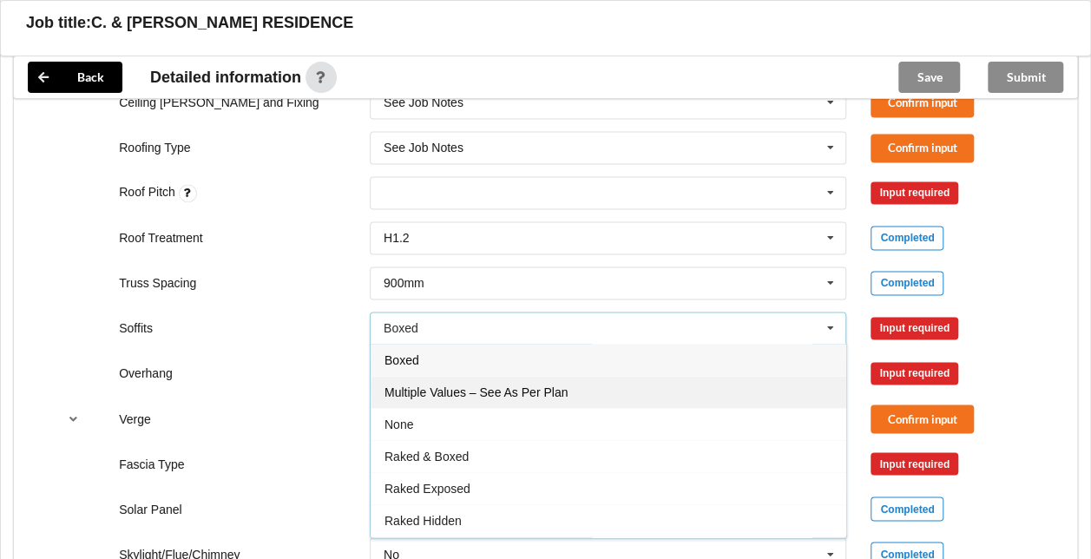
click at [700, 387] on div "Multiple Values – See As Per Plan" at bounding box center [609, 392] width 476 height 32
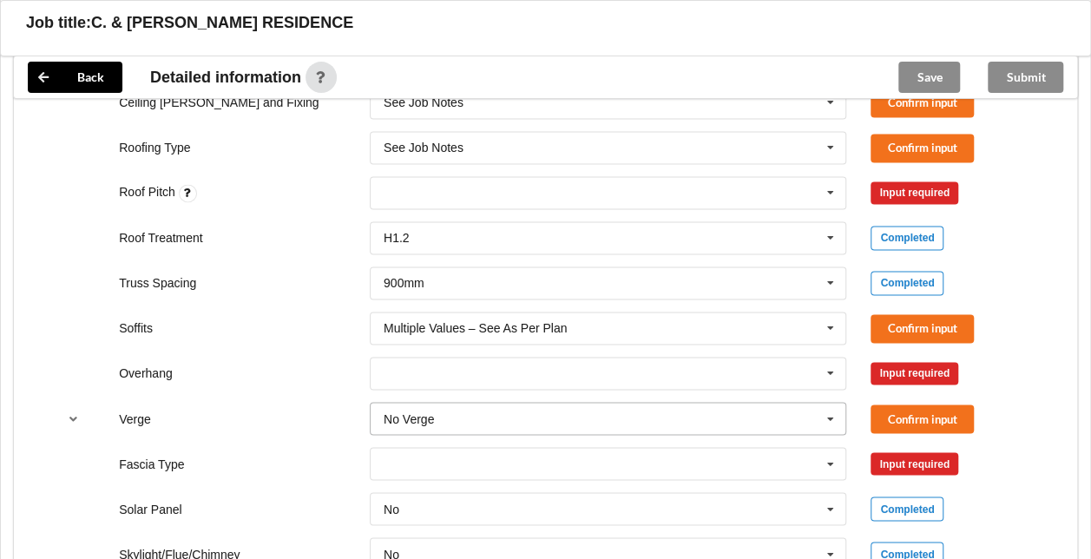
click at [832, 411] on icon at bounding box center [831, 419] width 26 height 32
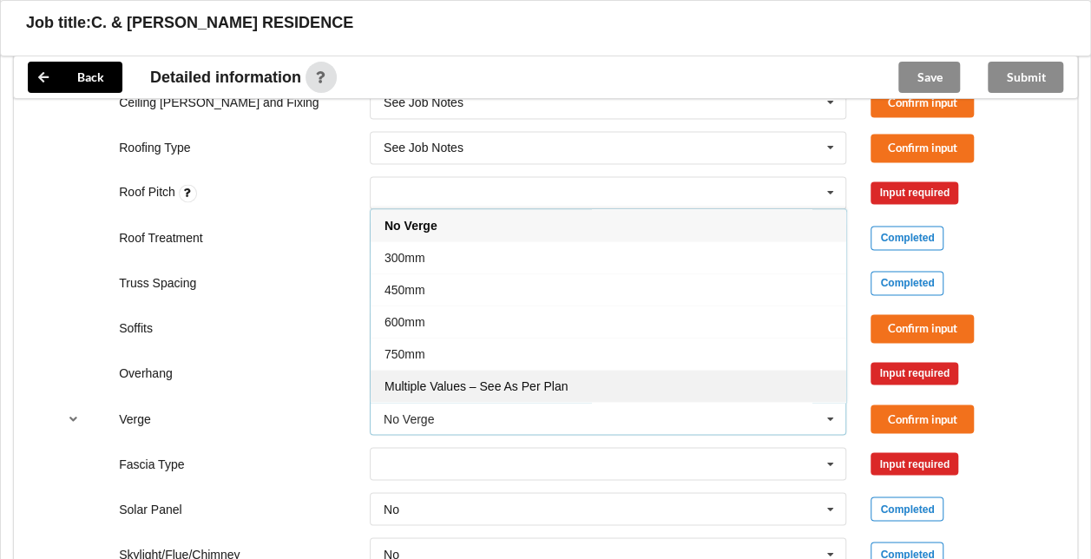
click at [766, 379] on div "Multiple Values – See As Per Plan" at bounding box center [609, 386] width 476 height 32
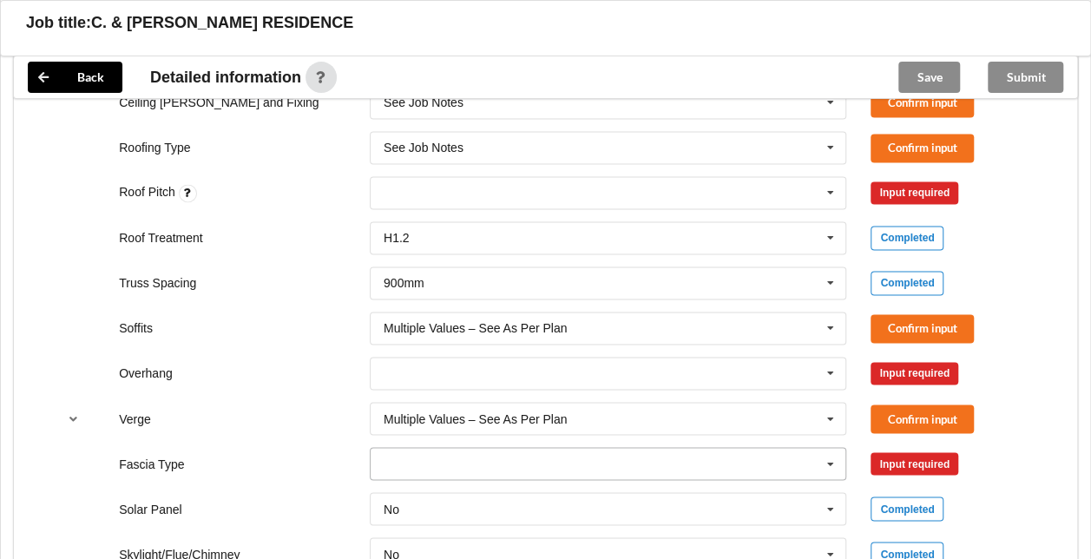
click at [827, 458] on icon at bounding box center [831, 464] width 26 height 32
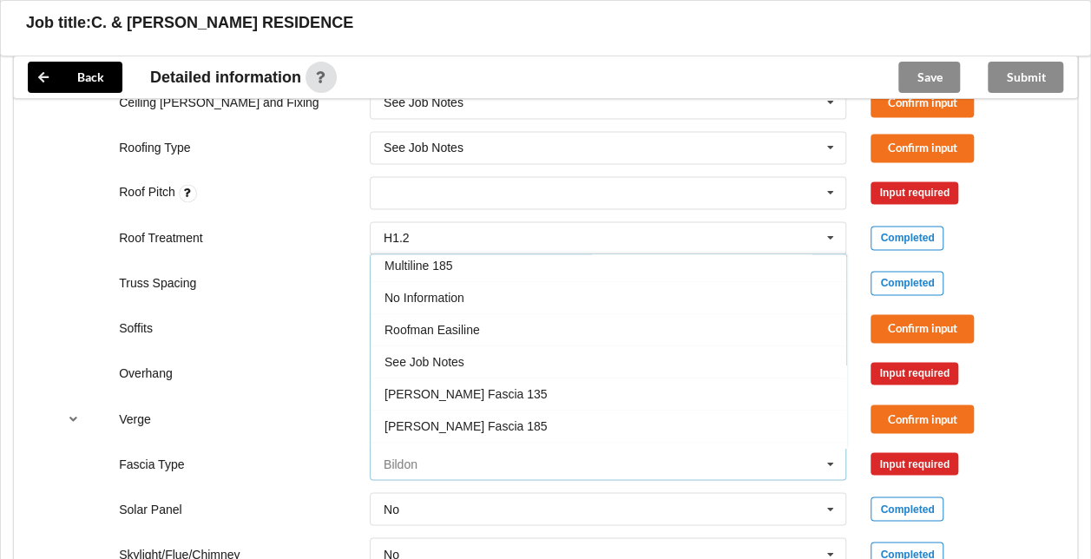
scroll to position [556, 0]
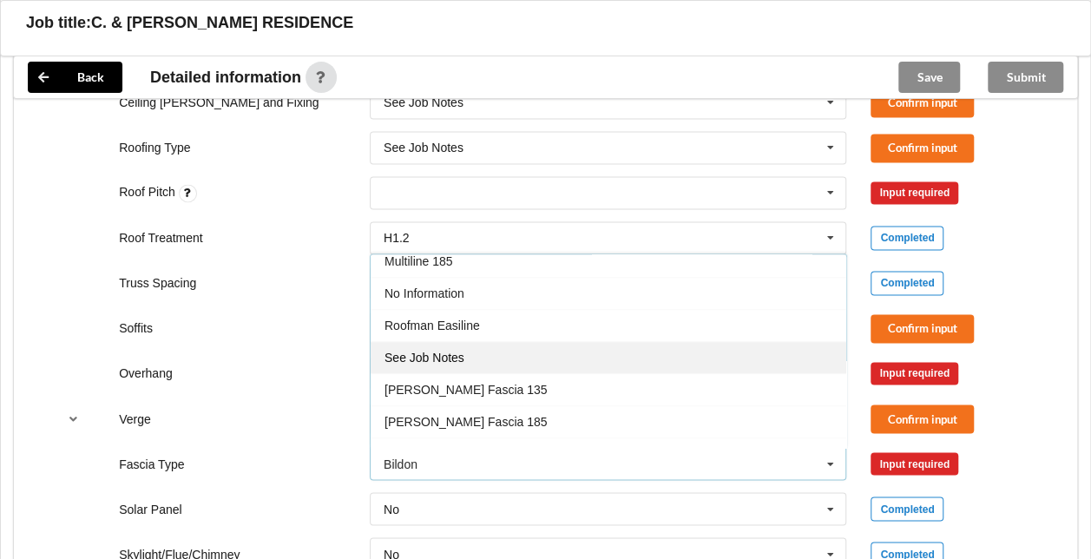
click at [629, 347] on div "See Job Notes" at bounding box center [609, 357] width 476 height 32
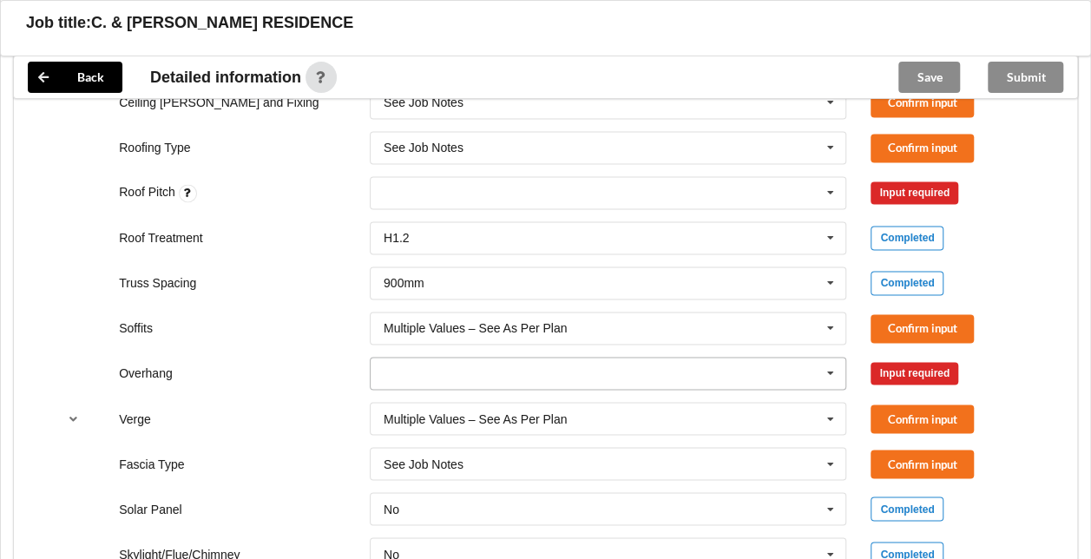
click at [835, 369] on icon at bounding box center [831, 374] width 26 height 32
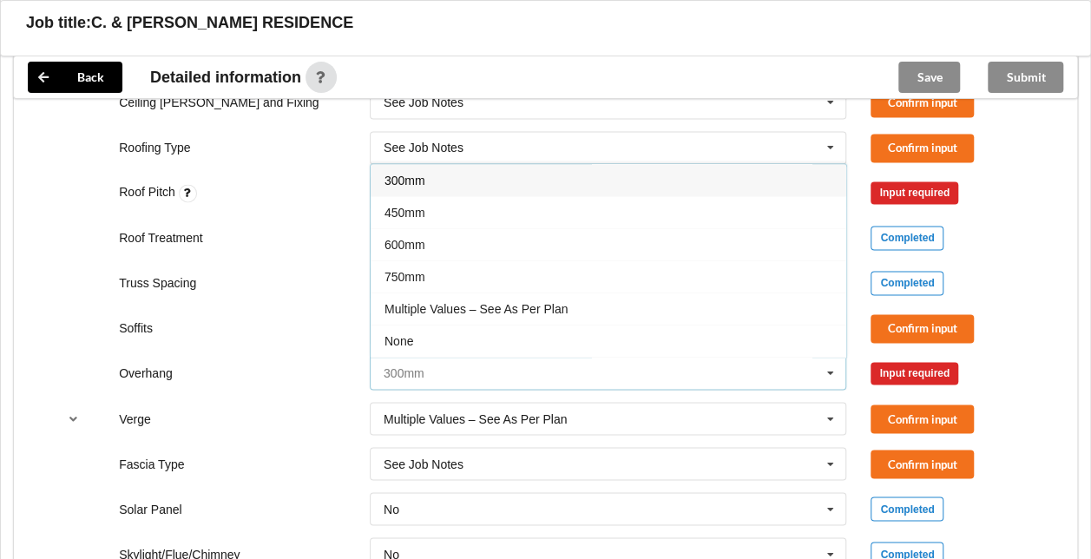
scroll to position [28, 0]
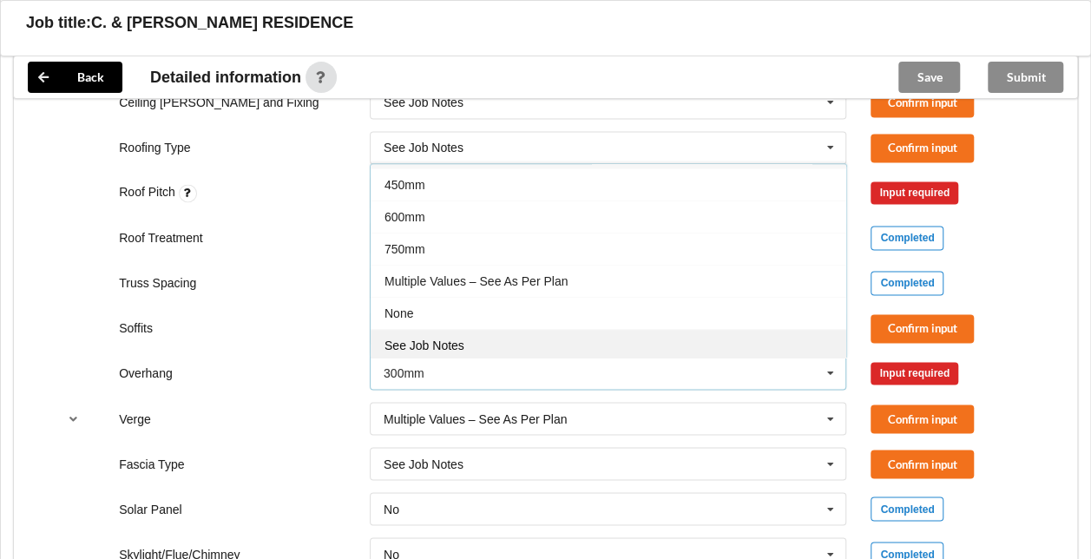
click at [814, 333] on div "See Job Notes" at bounding box center [609, 345] width 476 height 32
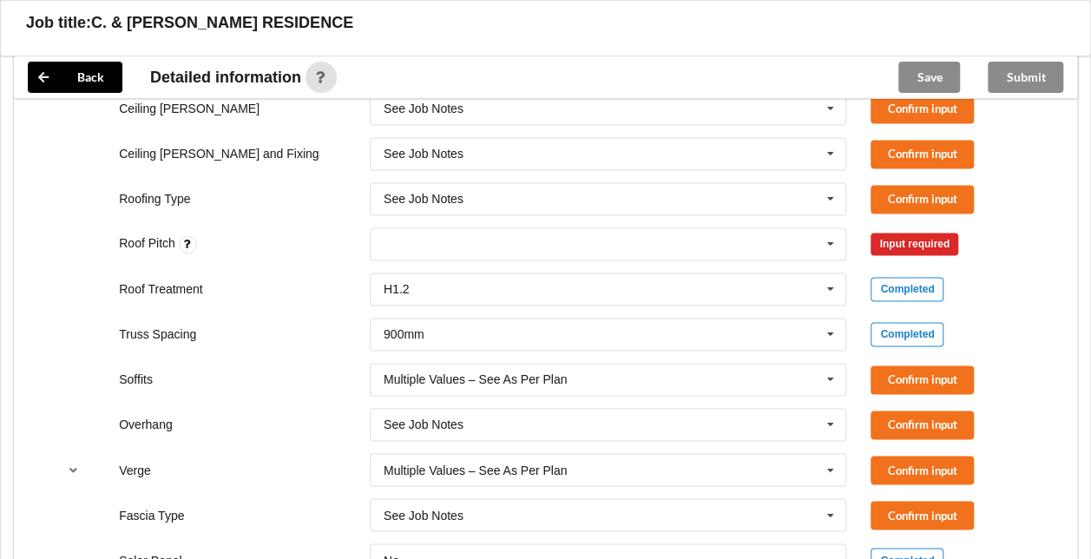
scroll to position [1160, 0]
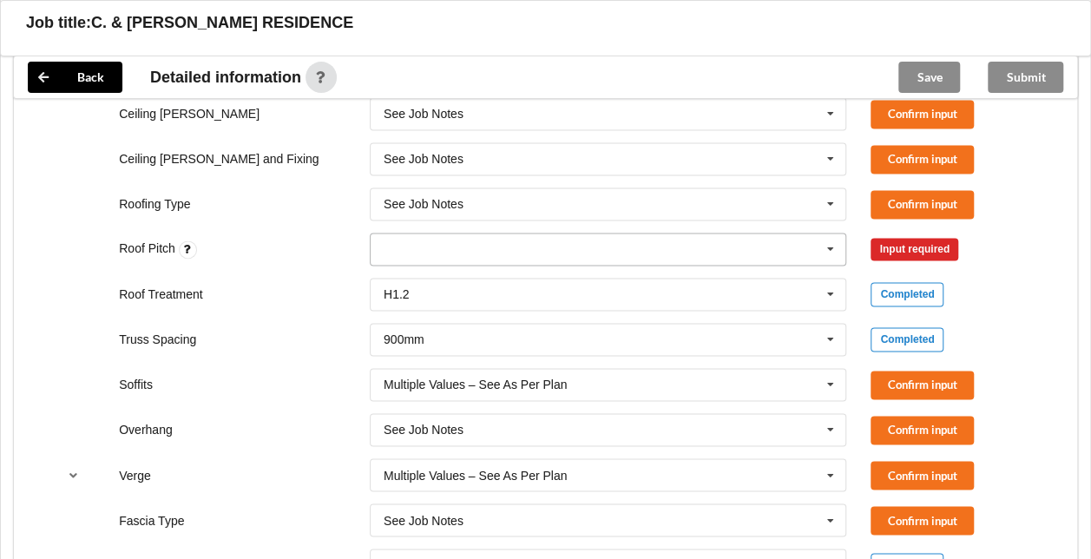
click at [825, 240] on icon at bounding box center [831, 250] width 26 height 32
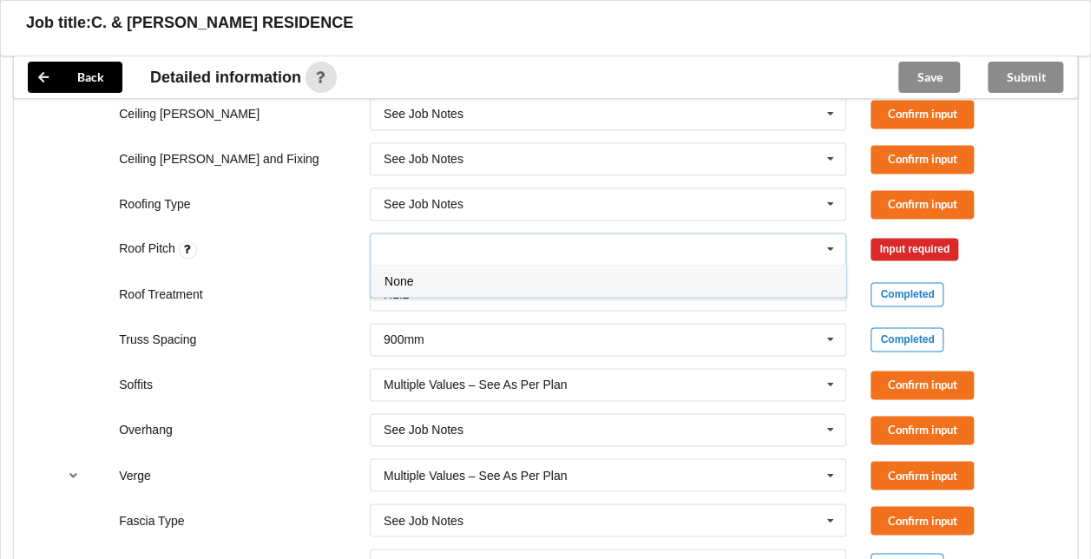
click at [788, 244] on div "None" at bounding box center [609, 249] width 478 height 33
type input "as per plan"
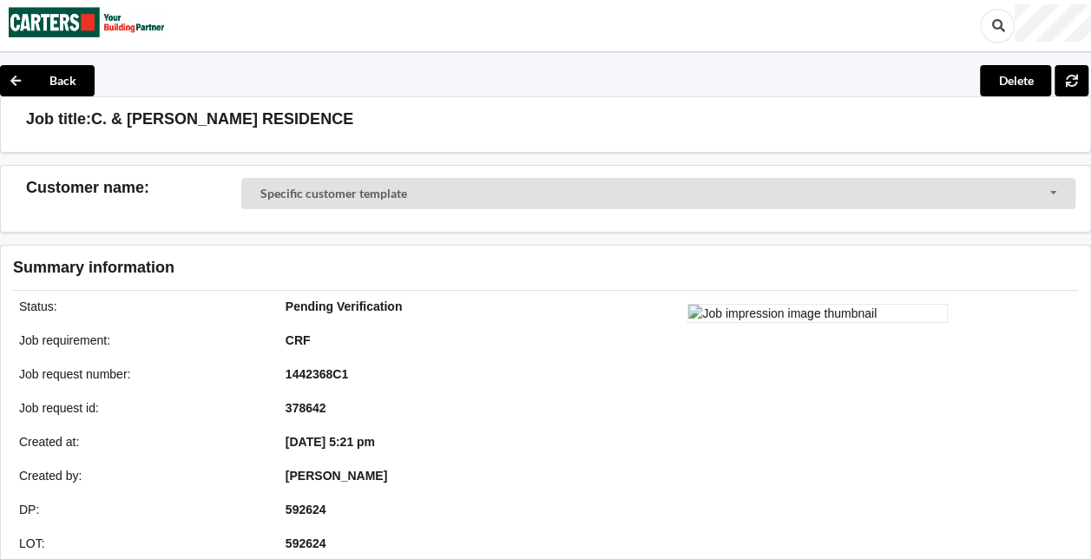
scroll to position [0, 0]
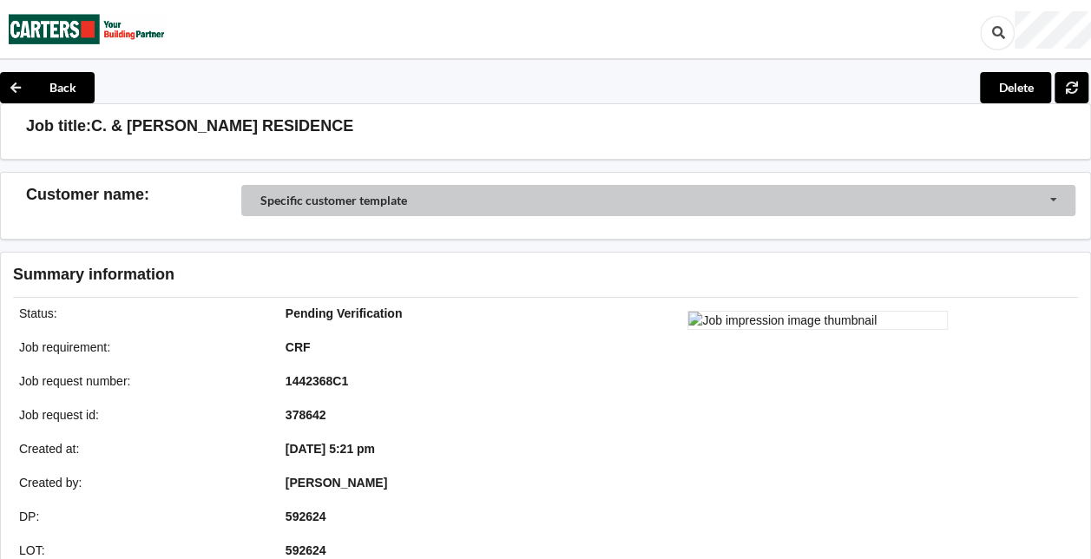
click at [675, 194] on input "Customer Selector" at bounding box center [659, 201] width 834 height 33
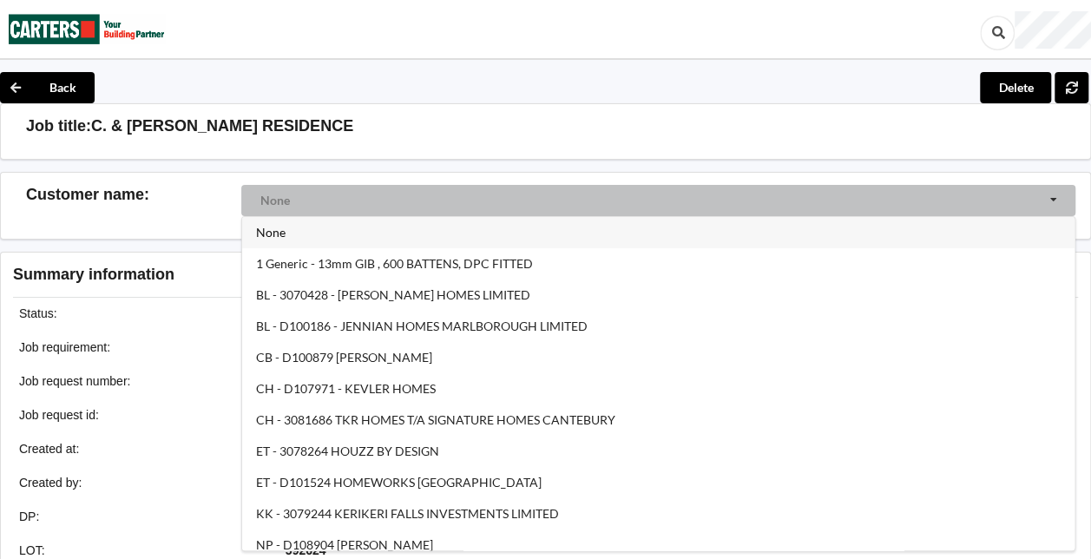
scroll to position [9, 0]
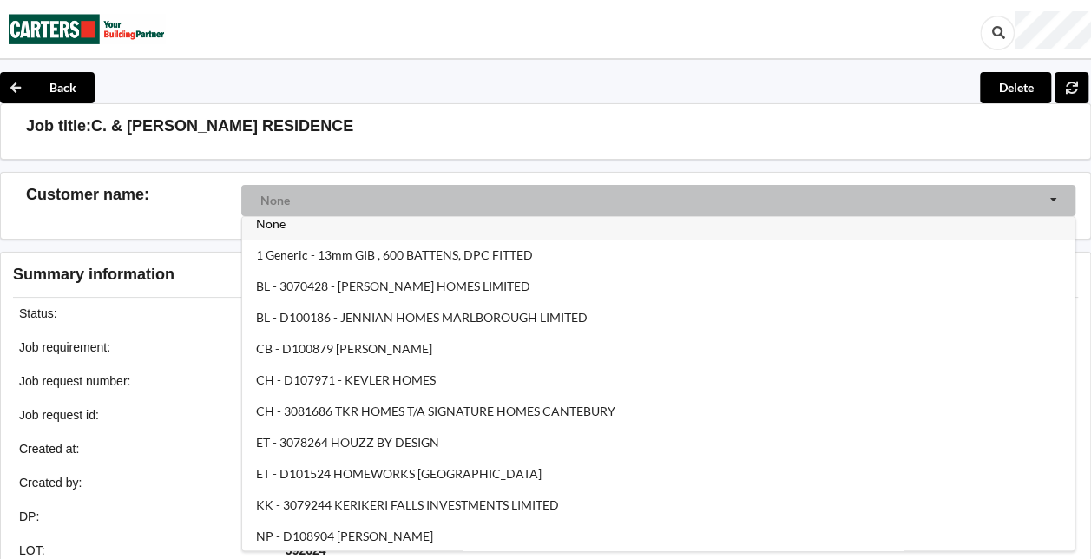
click at [962, 196] on input "Customer Selector" at bounding box center [659, 201] width 834 height 33
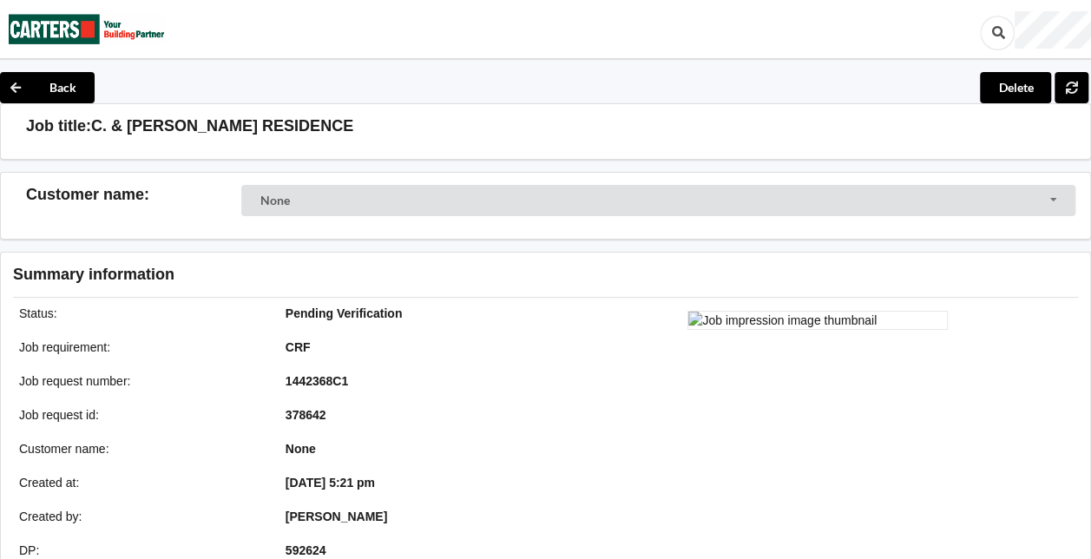
click at [831, 138] on div "Job title: C. & [PERSON_NAME] RESIDENCE" at bounding box center [545, 131] width 1091 height 56
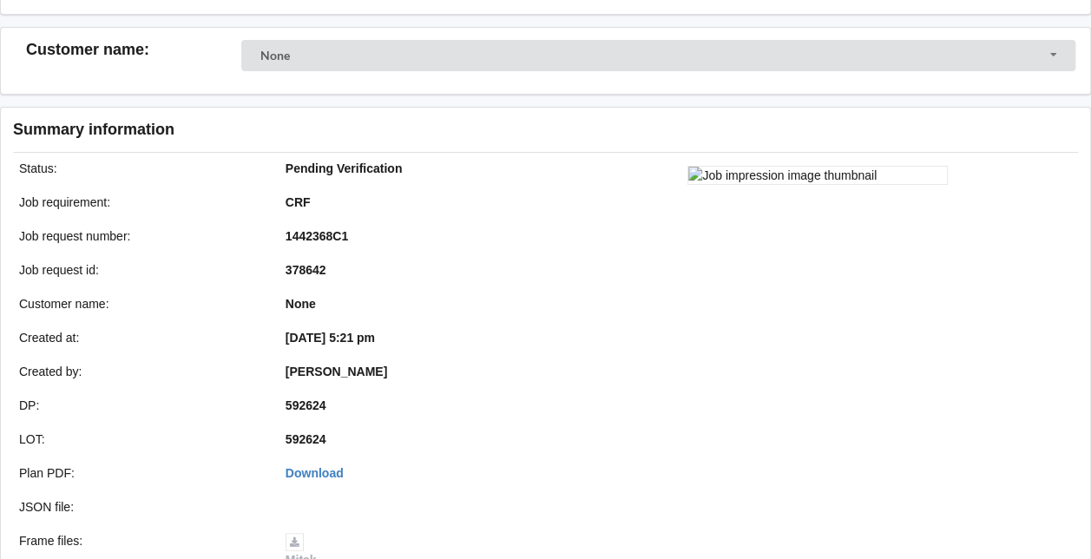
scroll to position [0, 0]
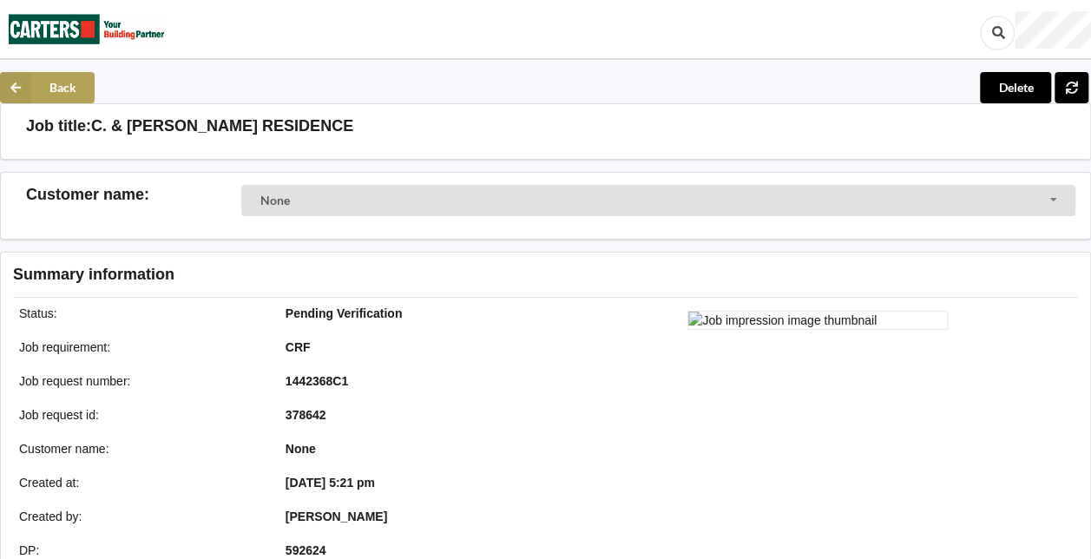
click at [18, 94] on icon at bounding box center [15, 87] width 31 height 31
